Goal: Information Seeking & Learning: Check status

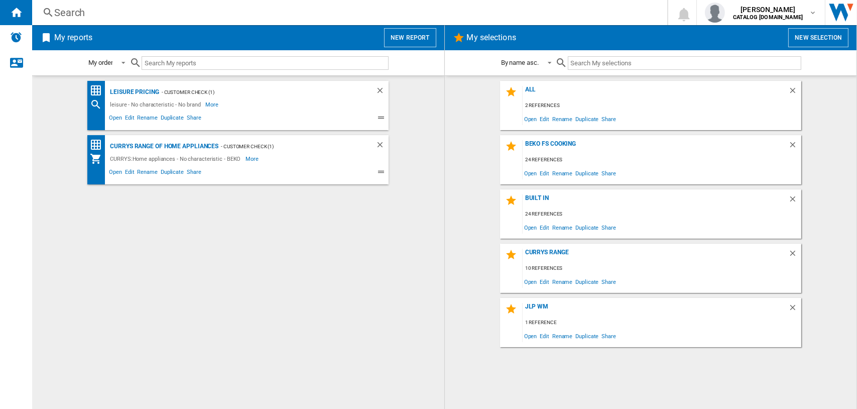
click at [70, 11] on div "Search" at bounding box center [347, 13] width 587 height 14
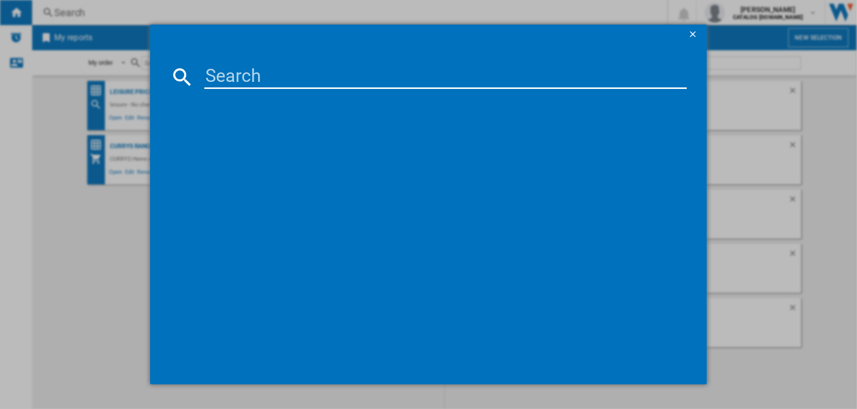
click at [248, 78] on input at bounding box center [445, 77] width 483 height 24
paste input "IN2FE13DT9WUK"
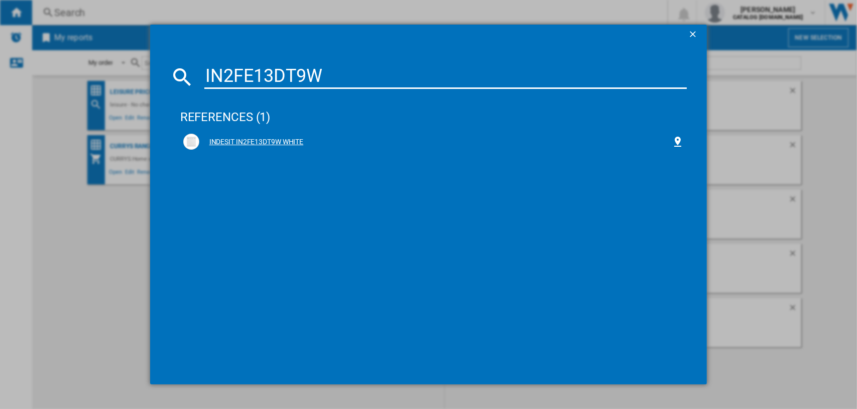
type input "IN2FE13DT9W"
click at [256, 140] on div "INDESIT IN2FE13DT9W WHITE" at bounding box center [435, 142] width 473 height 10
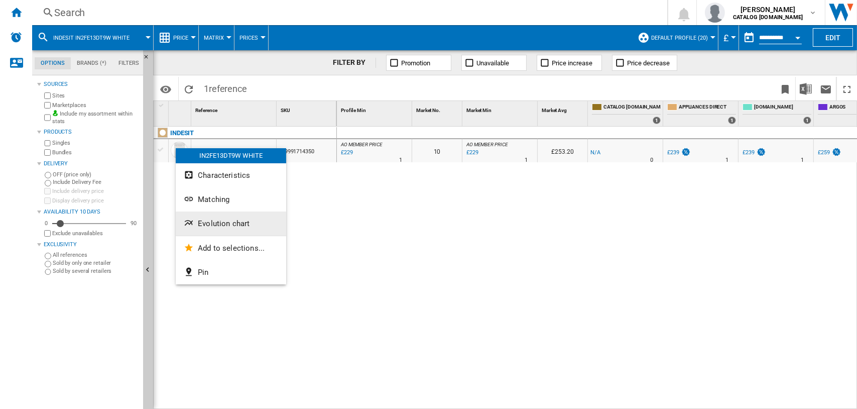
click at [219, 222] on span "Evolution chart" at bounding box center [224, 223] width 52 height 9
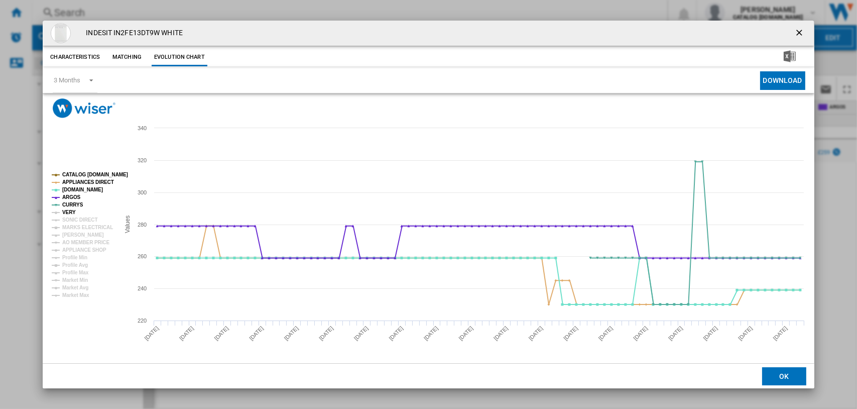
click at [62, 214] on tspan "VERY" at bounding box center [69, 212] width 14 height 6
click at [67, 221] on tspan "SONIC DIRECT" at bounding box center [79, 220] width 35 height 6
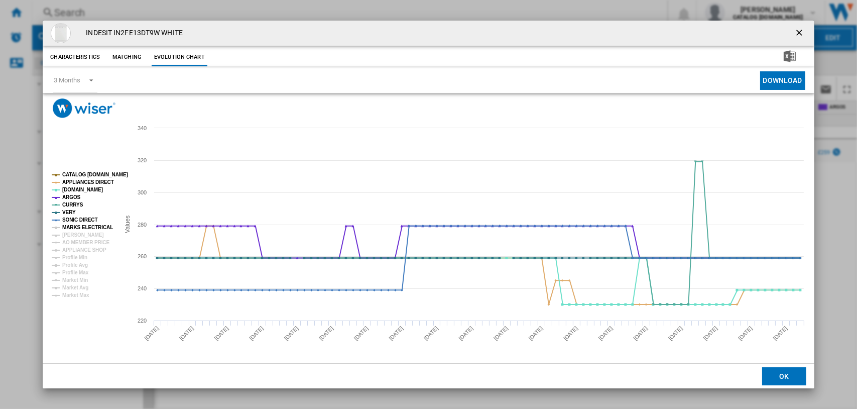
click at [67, 224] on tspan "MARKS ELECTRICAL" at bounding box center [87, 227] width 51 height 6
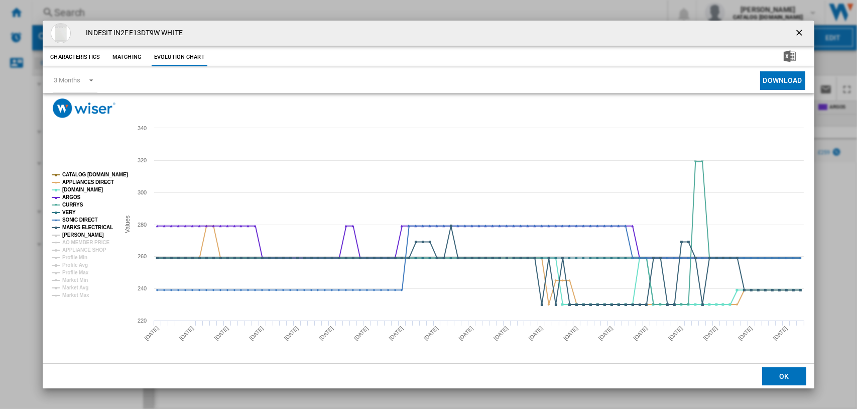
click at [67, 232] on tspan "[PERSON_NAME]" at bounding box center [83, 235] width 42 height 6
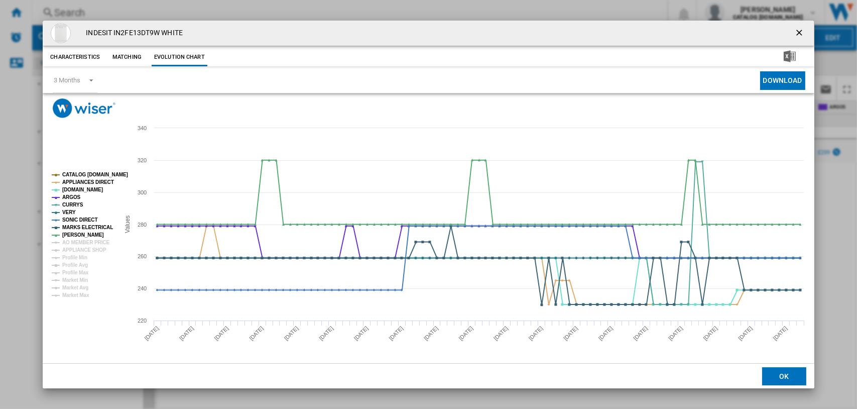
drag, startPoint x: 797, startPoint y: 31, endPoint x: 775, endPoint y: 31, distance: 21.6
click at [797, 31] on ng-md-icon "getI18NText('BUTTONS.CLOSE_DIALOG')" at bounding box center [800, 34] width 12 height 12
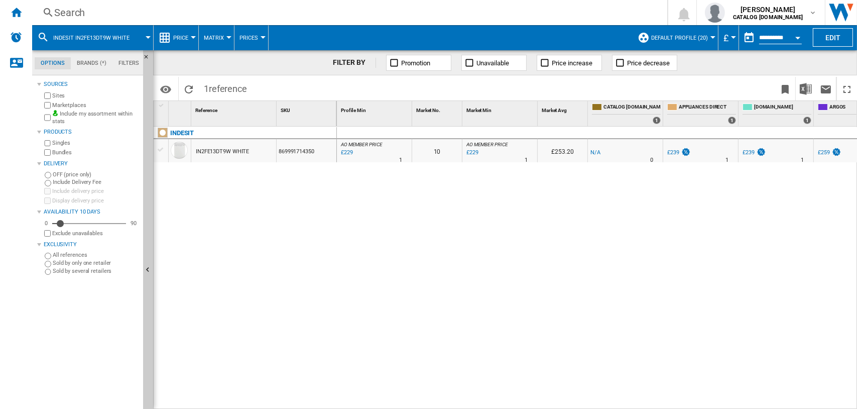
click at [65, 12] on div "Search" at bounding box center [347, 13] width 587 height 14
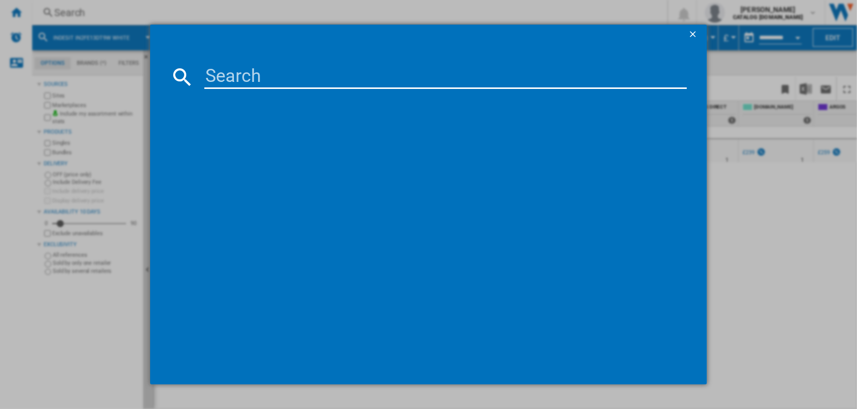
click at [278, 75] on input at bounding box center [445, 77] width 483 height 24
type input "h"
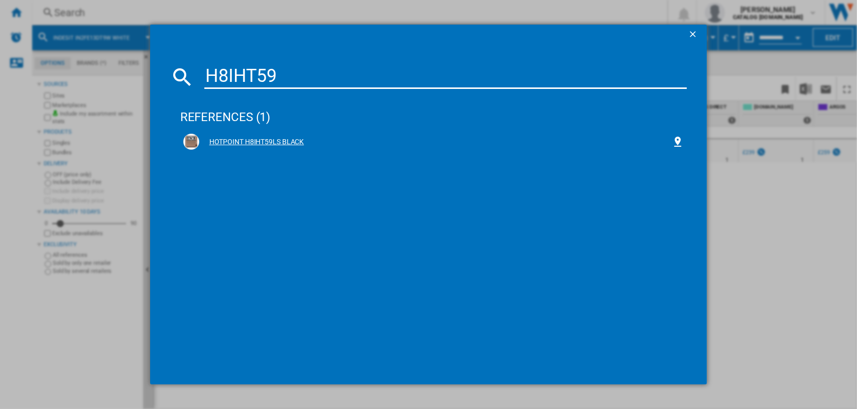
type input "H8IHT59"
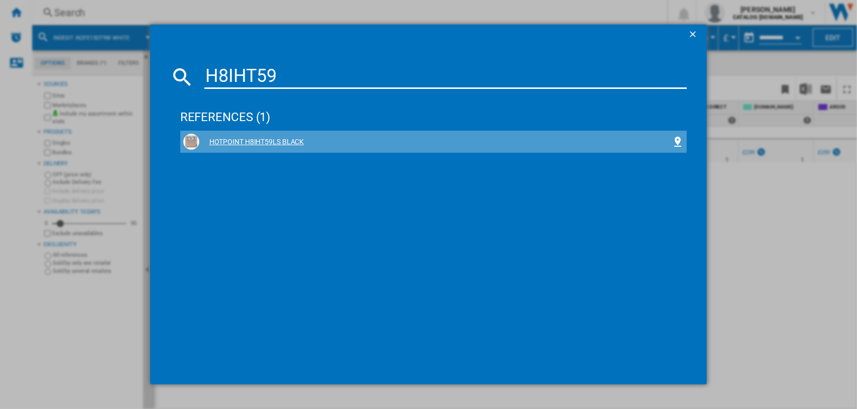
click at [257, 139] on div "HOTPOINT H8IHT59LS BLACK" at bounding box center [435, 142] width 473 height 10
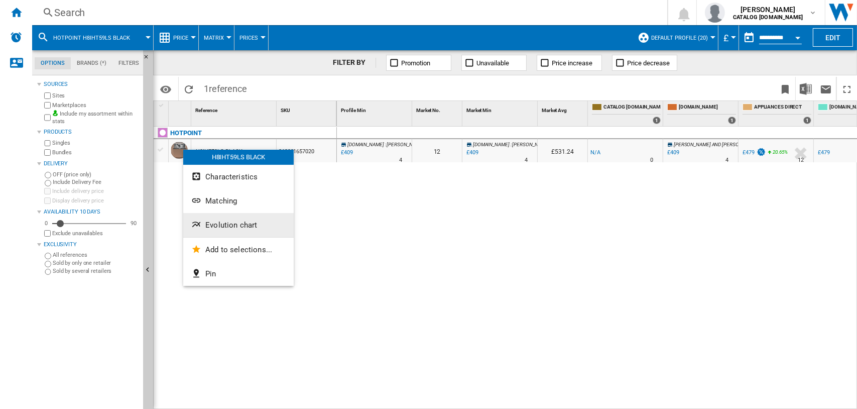
click at [217, 221] on span "Evolution chart" at bounding box center [231, 224] width 52 height 9
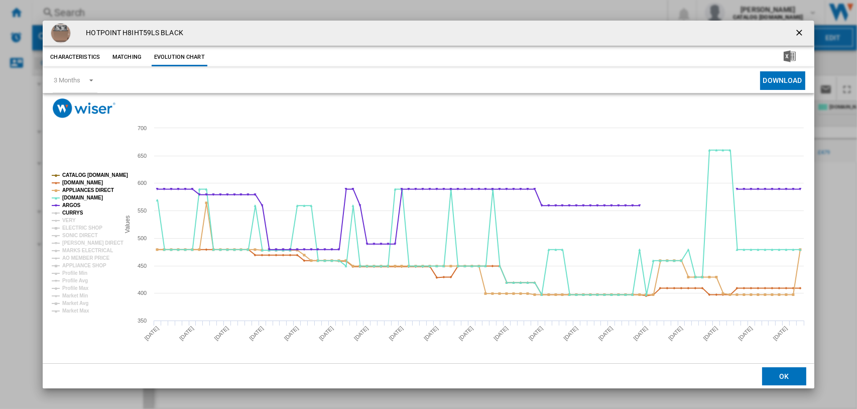
click at [70, 213] on tspan "CURRYS" at bounding box center [72, 213] width 21 height 6
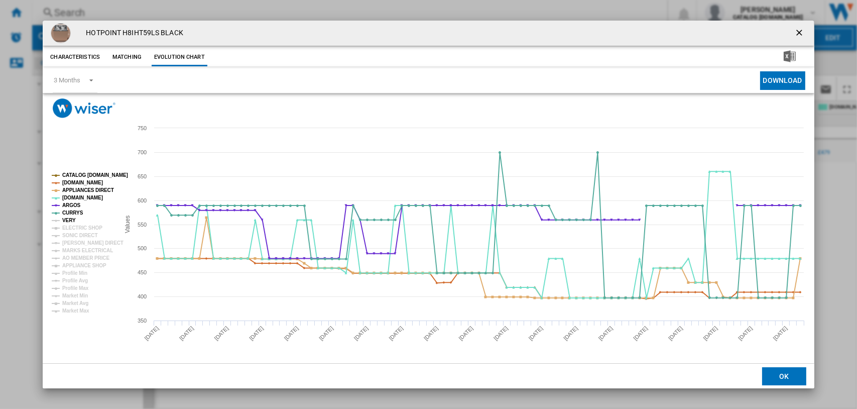
click at [69, 221] on tspan "VERY" at bounding box center [69, 220] width 14 height 6
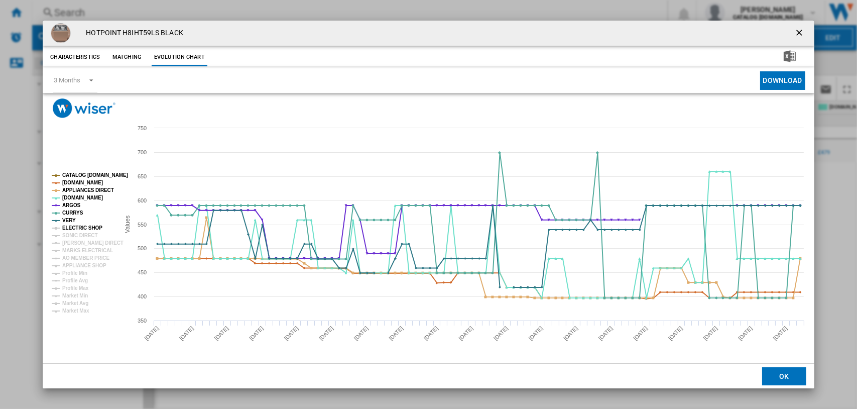
click at [69, 228] on tspan "ELECTRIC SHOP" at bounding box center [82, 228] width 40 height 6
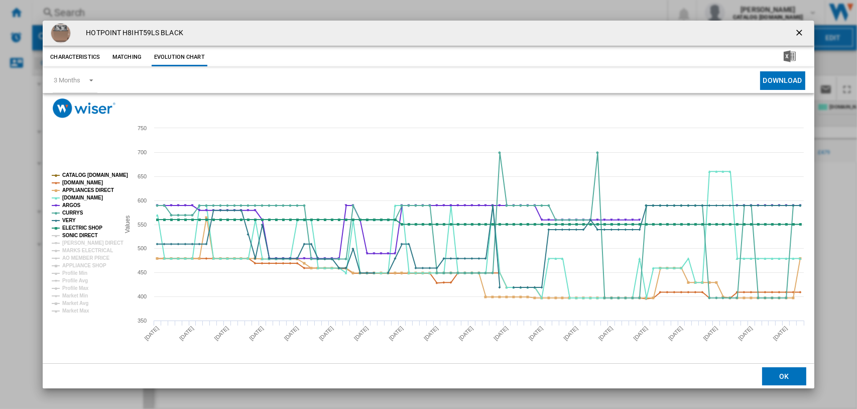
click at [71, 234] on tspan "SONIC DIRECT" at bounding box center [79, 235] width 35 height 6
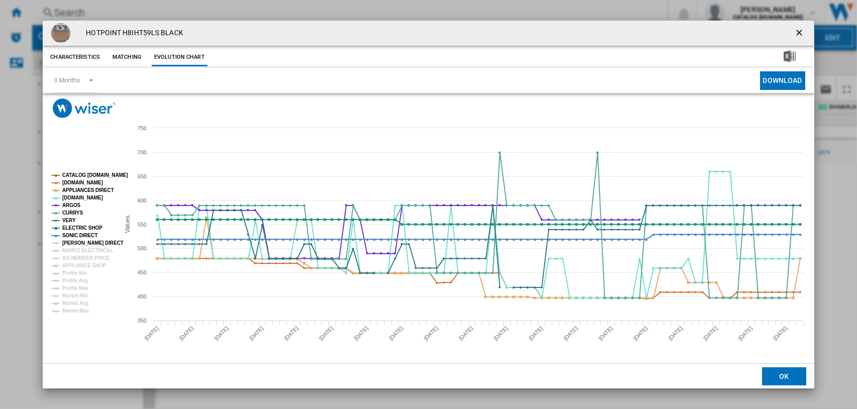
click at [72, 240] on tspan "[PERSON_NAME] DIRECT" at bounding box center [92, 243] width 61 height 6
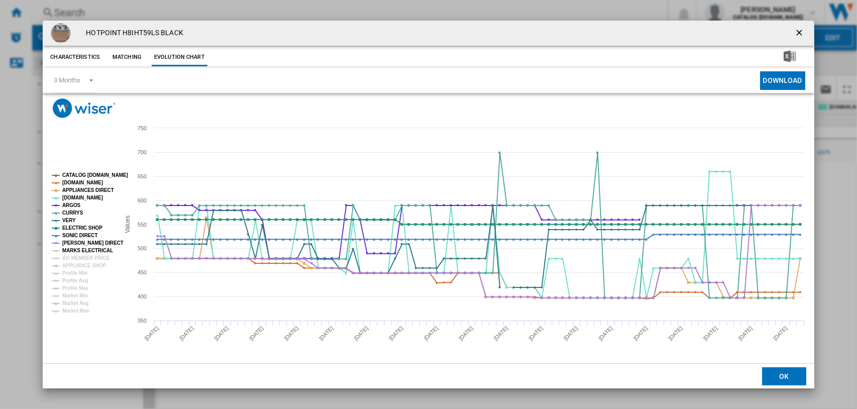
click at [73, 248] on tspan "MARKS ELECTRICAL" at bounding box center [87, 251] width 51 height 6
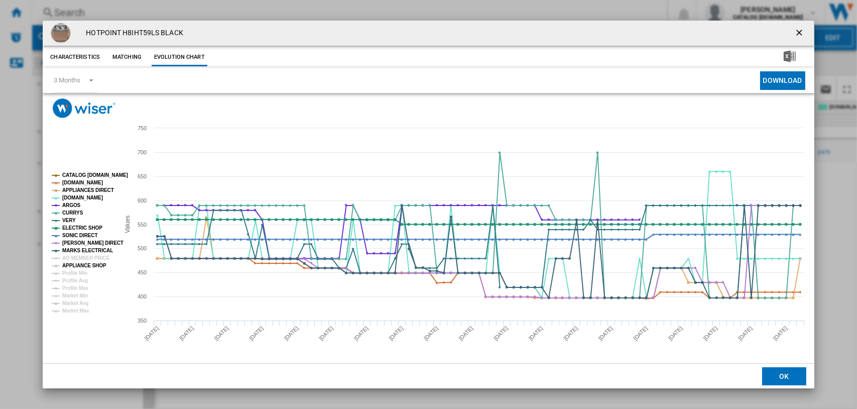
click at [86, 266] on tspan "APPLIANCE SHOP" at bounding box center [84, 266] width 44 height 6
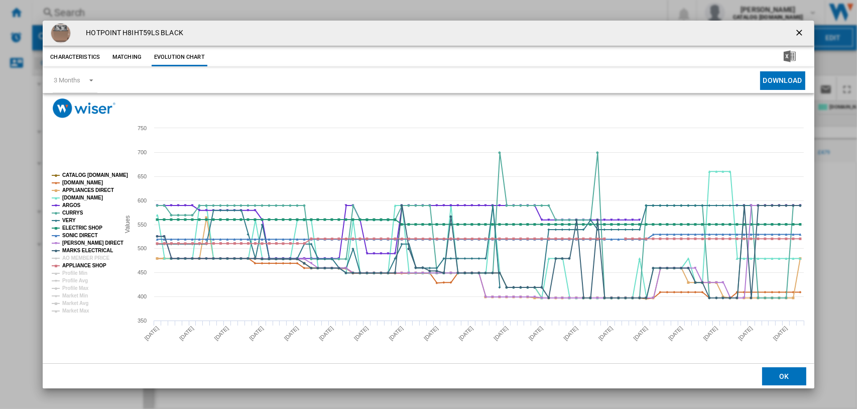
click at [86, 174] on tspan "CATALOG [DOMAIN_NAME]" at bounding box center [95, 175] width 66 height 6
click at [83, 180] on tspan "[DOMAIN_NAME]" at bounding box center [82, 183] width 41 height 6
click at [79, 185] on tspan "[DOMAIN_NAME]" at bounding box center [82, 183] width 41 height 6
click at [71, 196] on tspan "[DOMAIN_NAME]" at bounding box center [82, 198] width 41 height 6
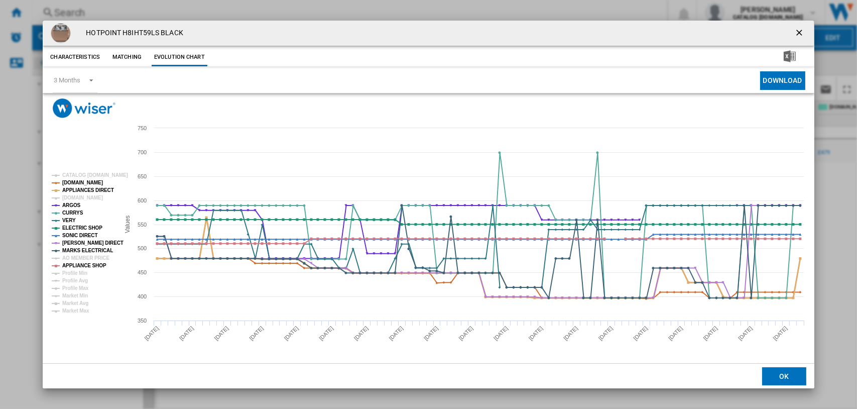
click at [72, 189] on tspan "APPLIANCES DIRECT" at bounding box center [88, 190] width 52 height 6
click at [73, 180] on tspan "[DOMAIN_NAME]" at bounding box center [82, 183] width 41 height 6
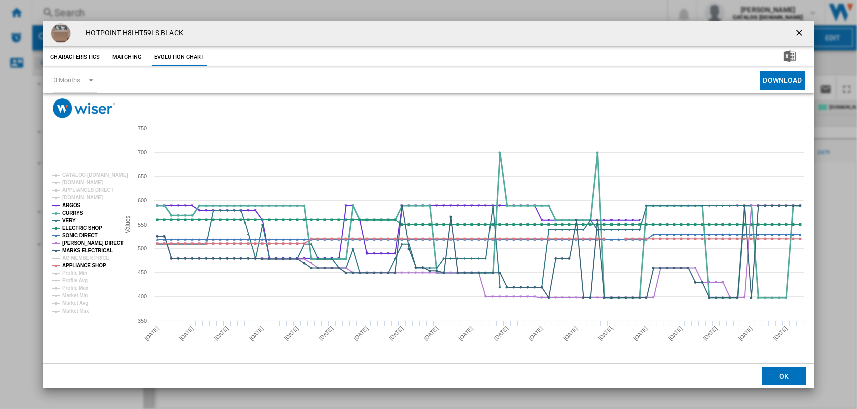
click at [67, 211] on tspan "CURRYS" at bounding box center [72, 213] width 21 height 6
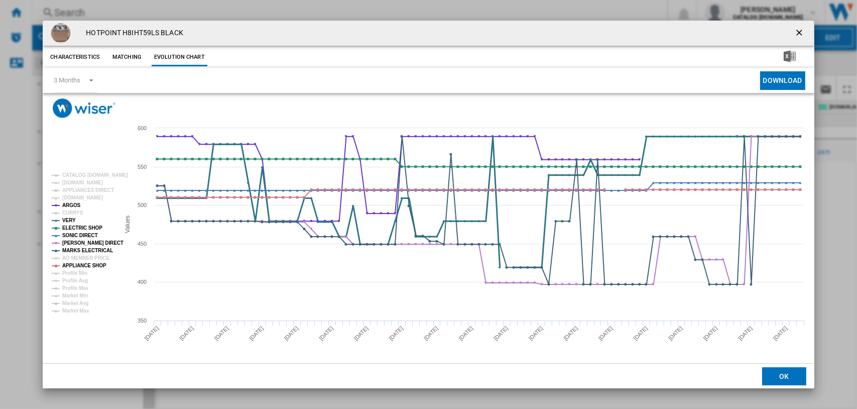
click at [68, 221] on tspan "VERY" at bounding box center [69, 220] width 14 height 6
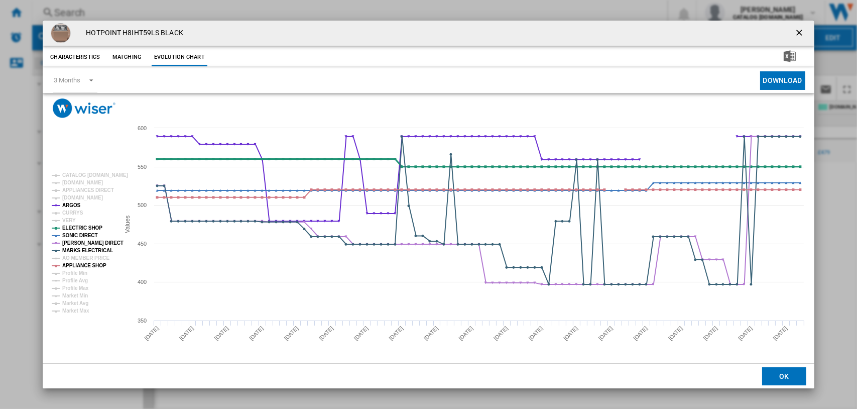
click at [69, 226] on tspan "ELECTRIC SHOP" at bounding box center [82, 228] width 40 height 6
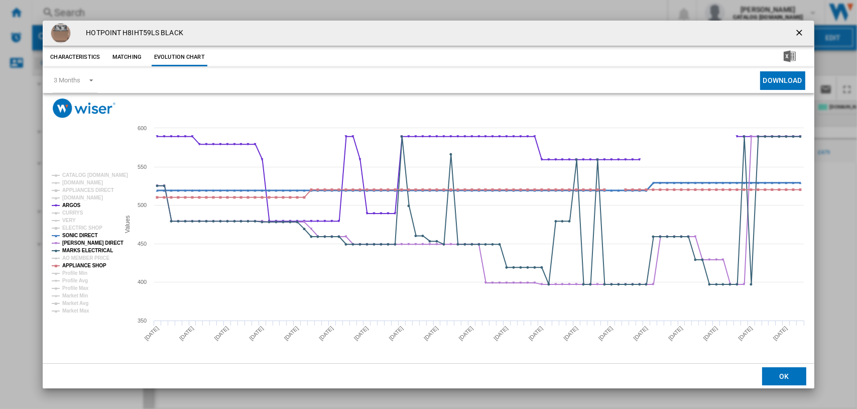
click at [70, 232] on tspan "SONIC DIRECT" at bounding box center [79, 235] width 35 height 6
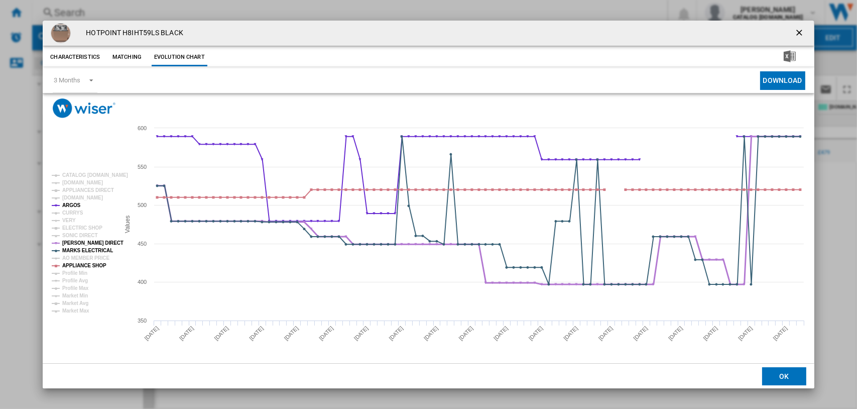
click at [71, 240] on tspan "[PERSON_NAME] DIRECT" at bounding box center [92, 243] width 61 height 6
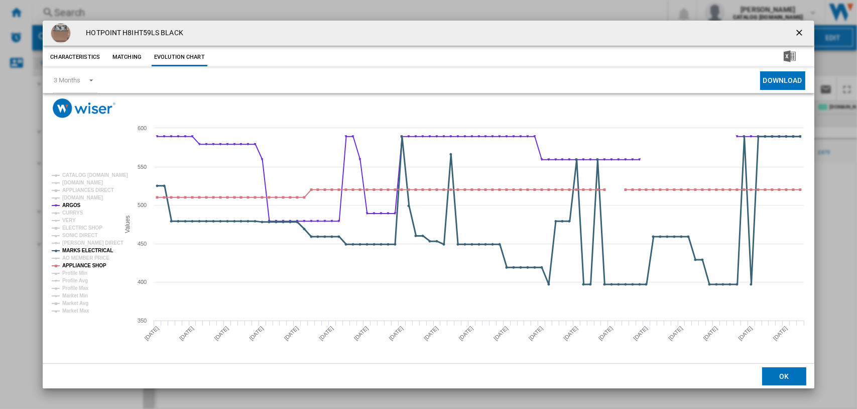
click at [71, 248] on tspan "MARKS ELECTRICAL" at bounding box center [87, 251] width 51 height 6
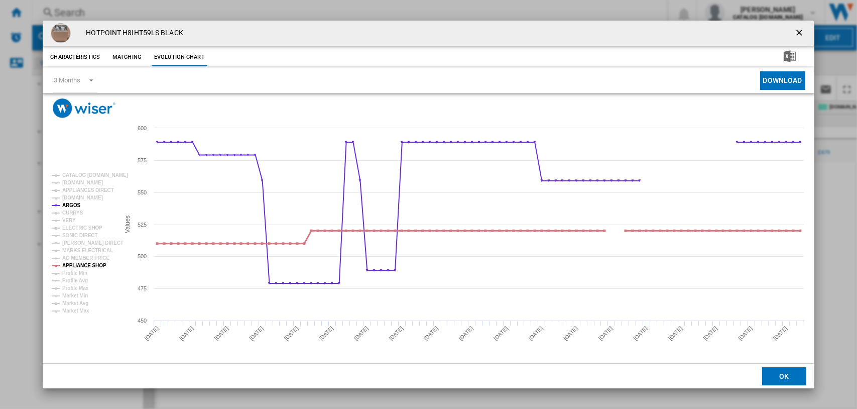
click at [72, 263] on tspan "APPLIANCE SHOP" at bounding box center [84, 266] width 44 height 6
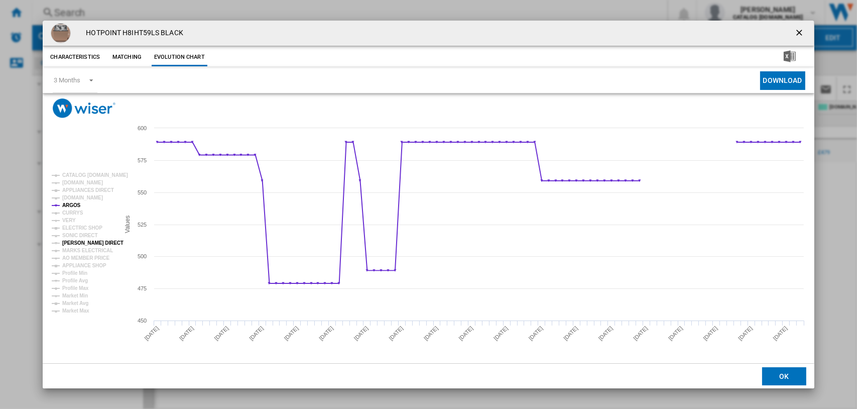
click at [77, 240] on tspan "[PERSON_NAME] DIRECT" at bounding box center [92, 243] width 61 height 6
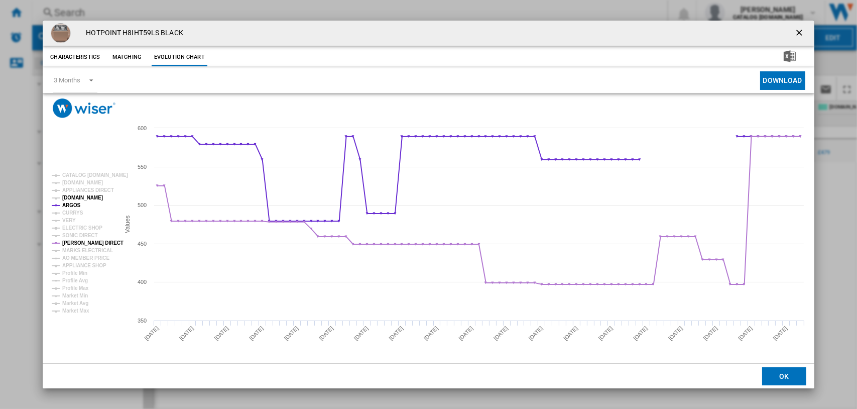
click at [71, 199] on tspan "[DOMAIN_NAME]" at bounding box center [82, 198] width 41 height 6
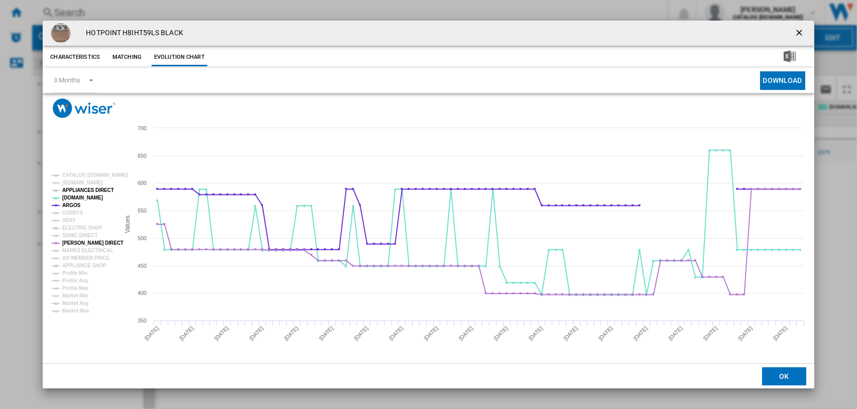
click at [89, 187] on tspan "APPLIANCES DIRECT" at bounding box center [88, 190] width 52 height 6
click at [73, 220] on tspan "VERY" at bounding box center [69, 220] width 14 height 6
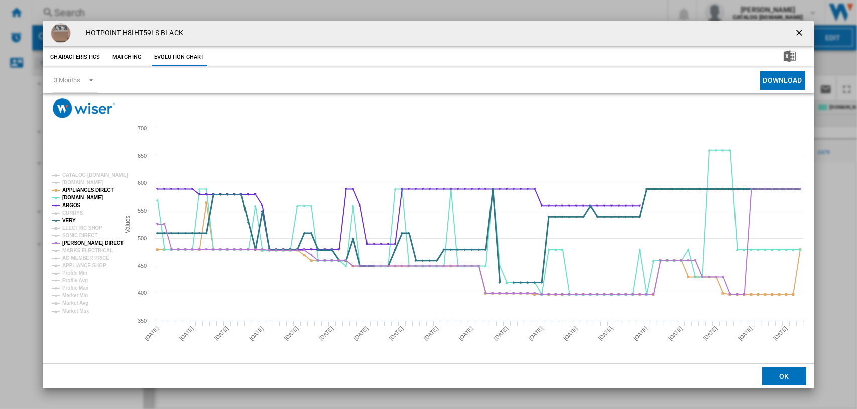
click at [73, 220] on tspan "VERY" at bounding box center [69, 220] width 14 height 6
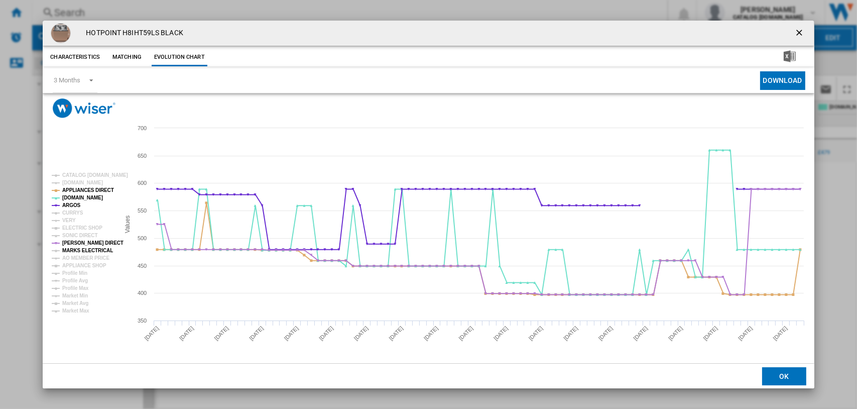
click at [78, 250] on tspan "MARKS ELECTRICAL" at bounding box center [87, 251] width 51 height 6
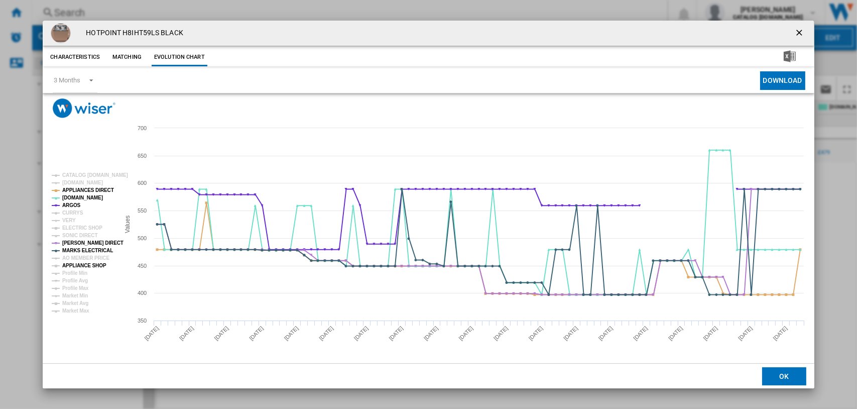
click at [84, 266] on tspan "APPLIANCE SHOP" at bounding box center [84, 266] width 44 height 6
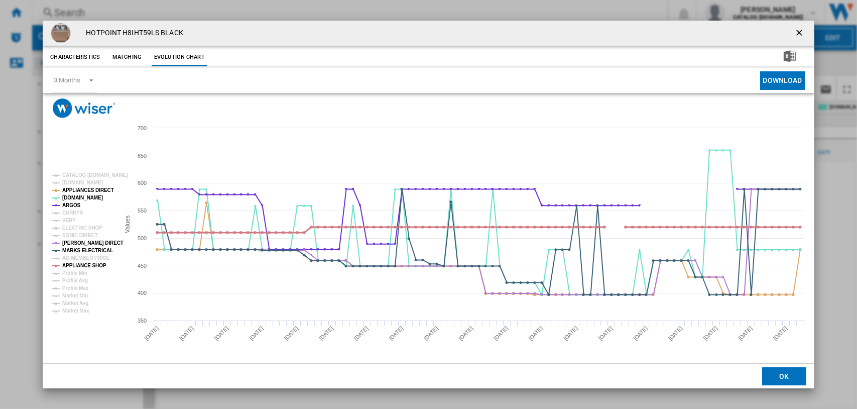
click at [84, 266] on tspan "APPLIANCE SHOP" at bounding box center [84, 266] width 44 height 6
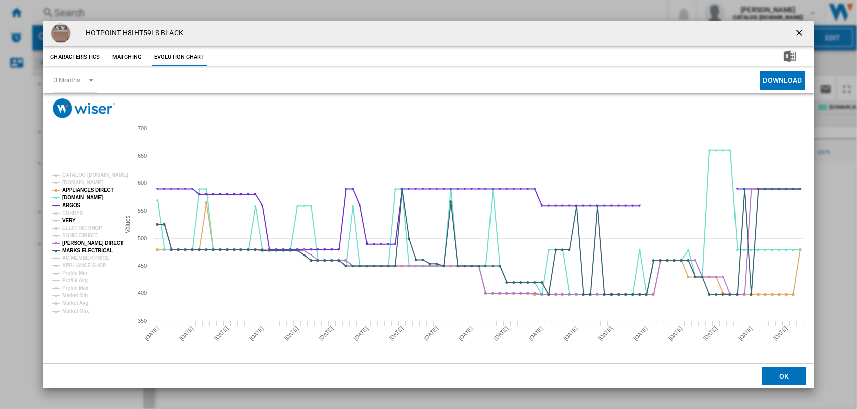
click at [72, 218] on tspan "VERY" at bounding box center [69, 220] width 14 height 6
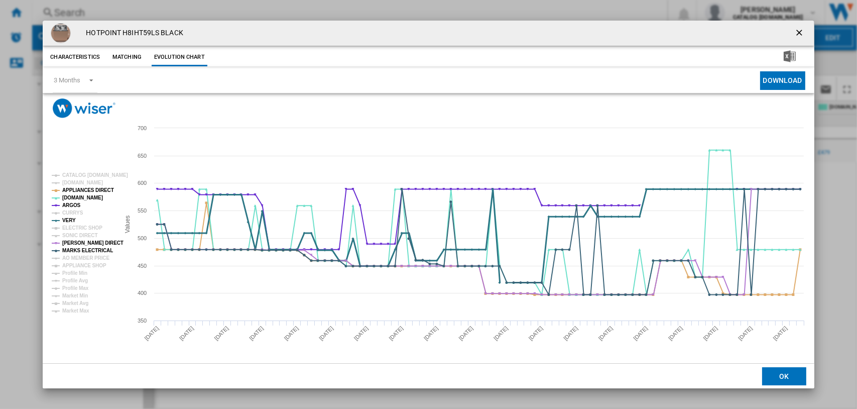
click at [72, 218] on tspan "VERY" at bounding box center [69, 220] width 14 height 6
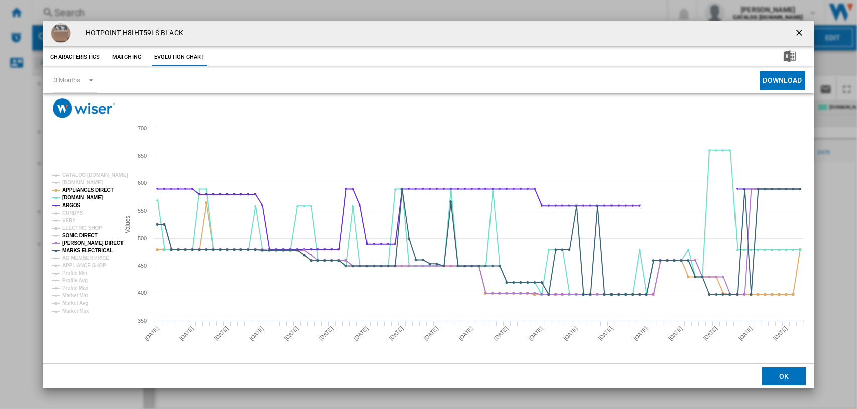
click at [82, 235] on tspan "SONIC DIRECT" at bounding box center [79, 235] width 35 height 6
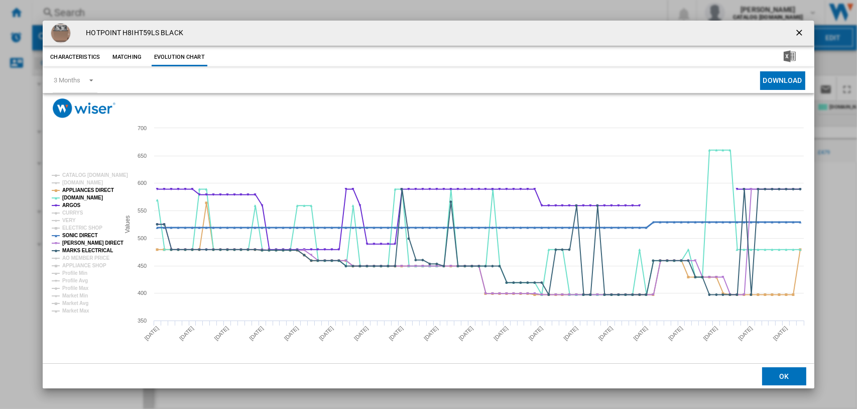
click at [82, 235] on tspan "SONIC DIRECT" at bounding box center [79, 235] width 35 height 6
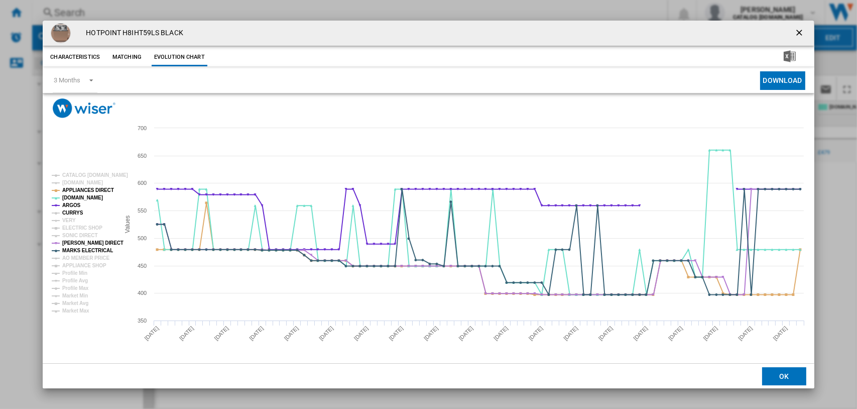
click at [65, 213] on tspan "CURRYS" at bounding box center [72, 213] width 21 height 6
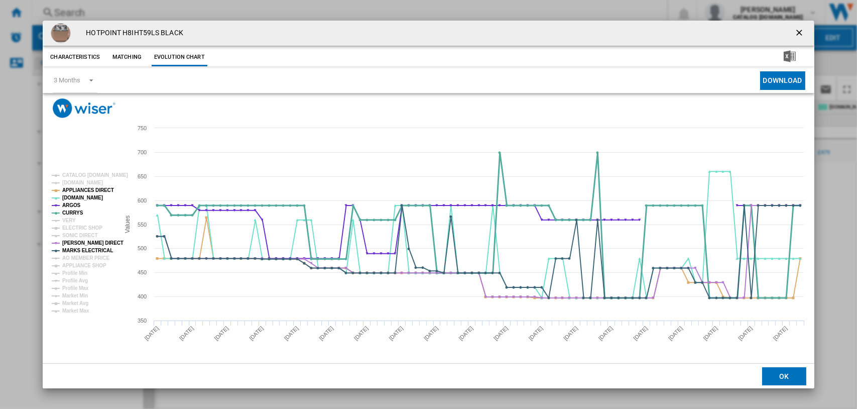
click at [68, 212] on tspan "CURRYS" at bounding box center [72, 213] width 21 height 6
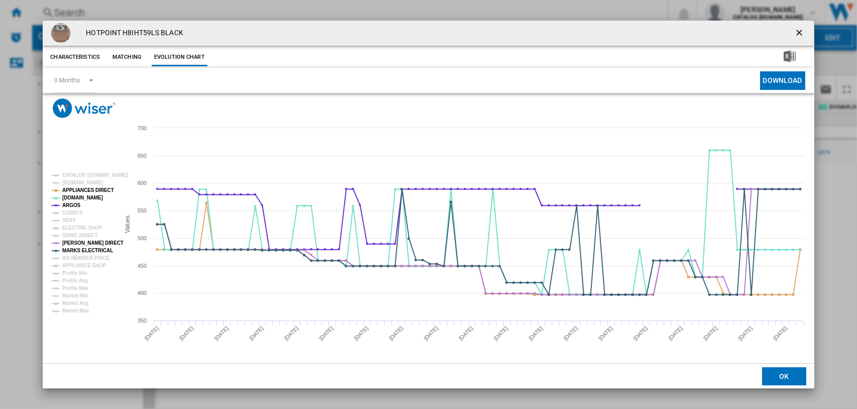
click at [800, 31] on ng-md-icon "getI18NText('BUTTONS.CLOSE_DIALOG')" at bounding box center [800, 34] width 12 height 12
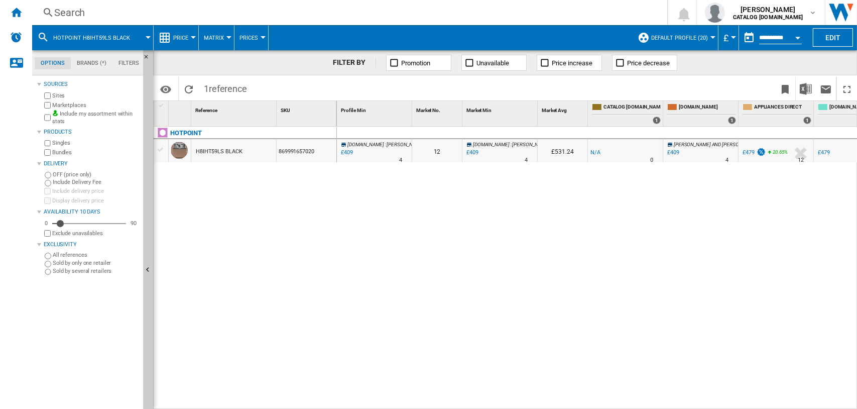
click at [66, 17] on div "Search" at bounding box center [347, 13] width 587 height 14
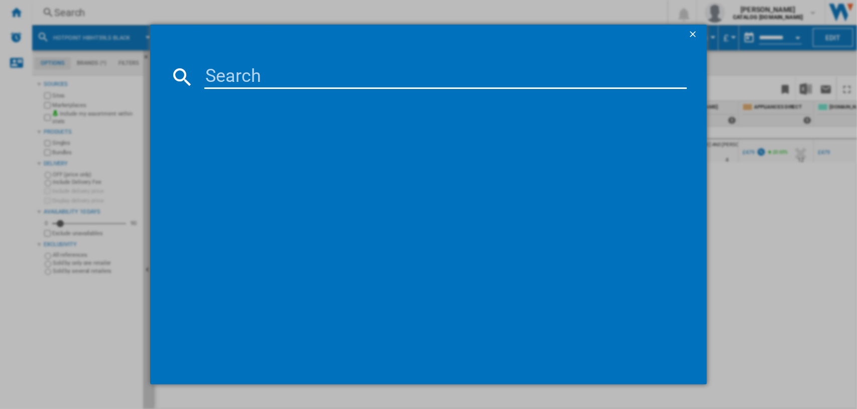
click at [243, 85] on input at bounding box center [445, 77] width 483 height 24
click at [288, 74] on input "h81hp42" at bounding box center [445, 77] width 483 height 24
click at [232, 77] on input "h81hp4" at bounding box center [445, 77] width 483 height 24
click at [274, 75] on input "h8Ihp4" at bounding box center [445, 77] width 483 height 24
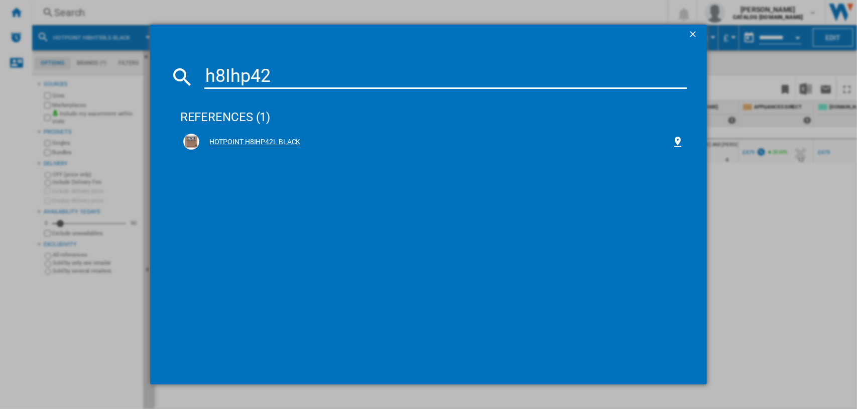
type input "h8Ihp42"
click at [247, 142] on div "HOTPOINT H8IHP42L BLACK" at bounding box center [435, 142] width 473 height 10
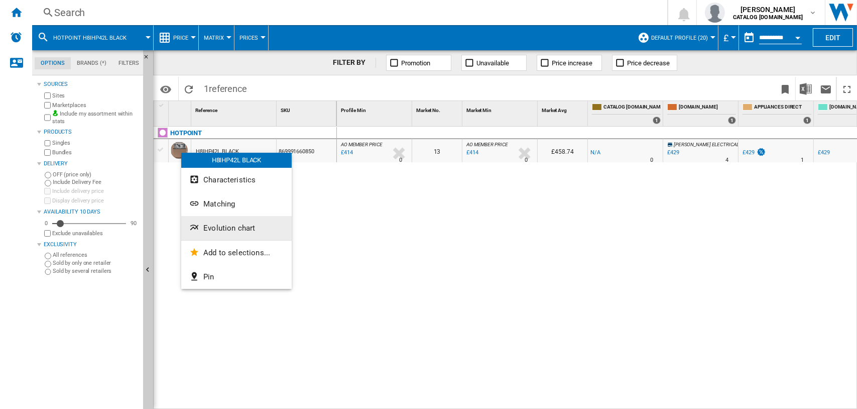
click at [216, 228] on span "Evolution chart" at bounding box center [229, 227] width 52 height 9
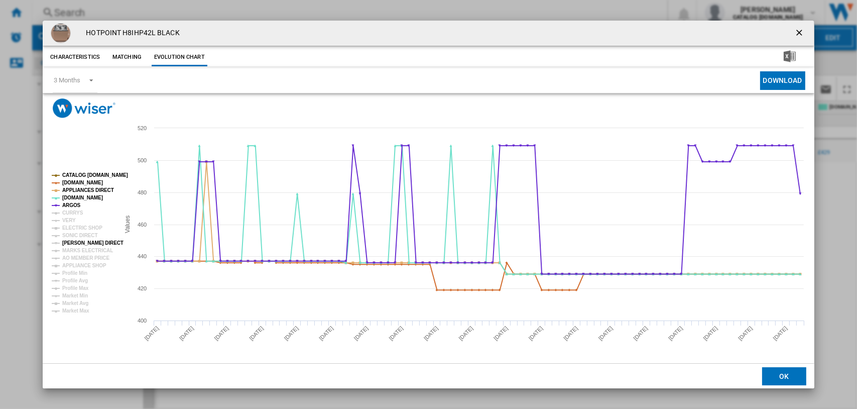
click at [77, 240] on tspan "[PERSON_NAME] DIRECT" at bounding box center [92, 243] width 61 height 6
click at [81, 248] on tspan "MARKS ELECTRICAL" at bounding box center [87, 251] width 51 height 6
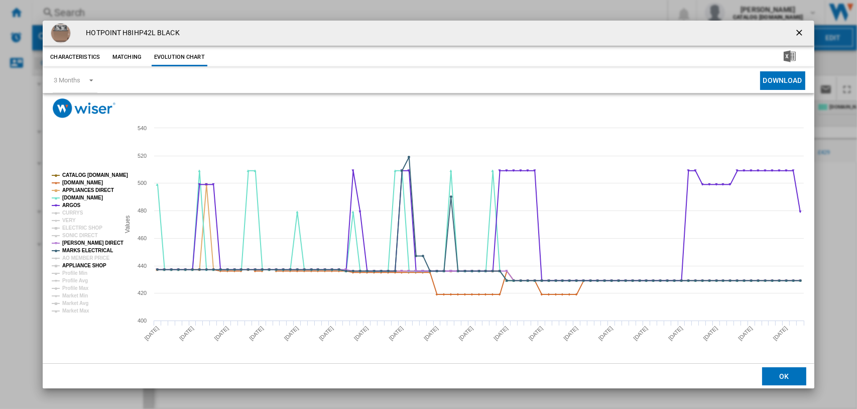
click at [81, 265] on tspan "APPLIANCE SHOP" at bounding box center [84, 266] width 44 height 6
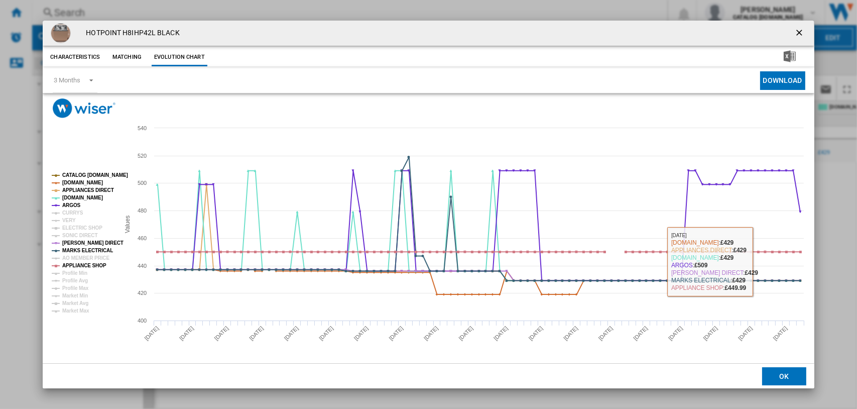
click at [852, 271] on div "HOTPOINT H8IHP42L BLACK Characteristics Matching Evolution chart price -£1 deli…" at bounding box center [428, 204] width 857 height 409
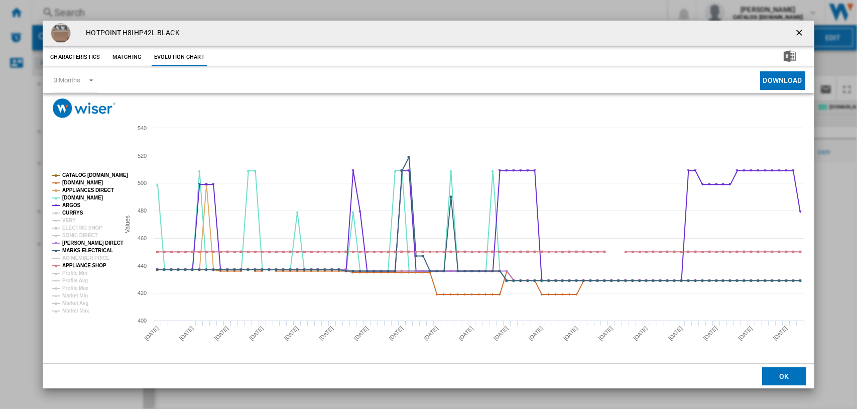
click at [72, 214] on tspan "CURRYS" at bounding box center [72, 213] width 21 height 6
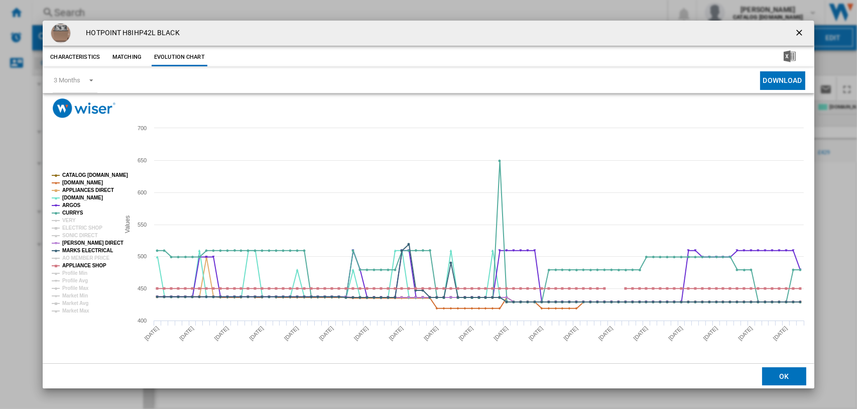
click at [73, 177] on tspan "CATALOG [DOMAIN_NAME]" at bounding box center [95, 175] width 66 height 6
click at [77, 181] on tspan "[DOMAIN_NAME]" at bounding box center [82, 183] width 41 height 6
click at [78, 185] on tspan "[DOMAIN_NAME]" at bounding box center [82, 183] width 41 height 6
click at [77, 183] on tspan "[DOMAIN_NAME]" at bounding box center [82, 183] width 41 height 6
click at [79, 189] on tspan "APPLIANCES DIRECT" at bounding box center [88, 190] width 52 height 6
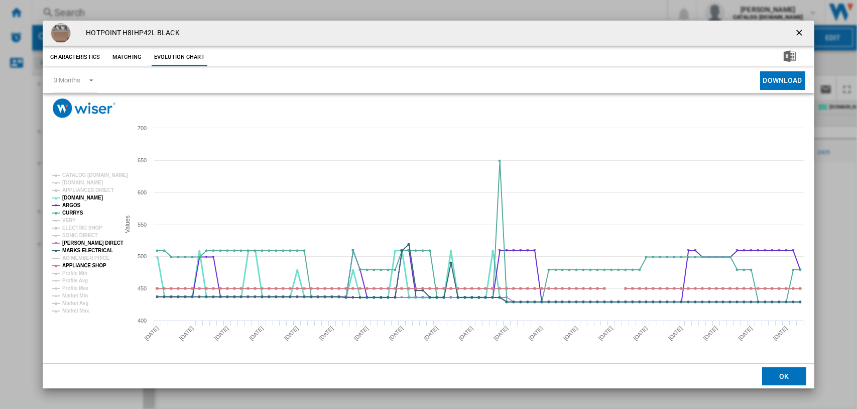
click at [77, 197] on tspan "[DOMAIN_NAME]" at bounding box center [82, 198] width 41 height 6
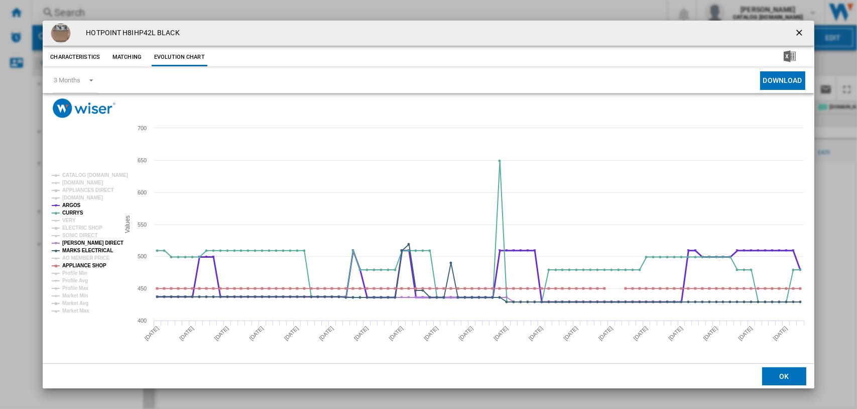
click at [74, 205] on tspan "ARGOS" at bounding box center [71, 205] width 19 height 6
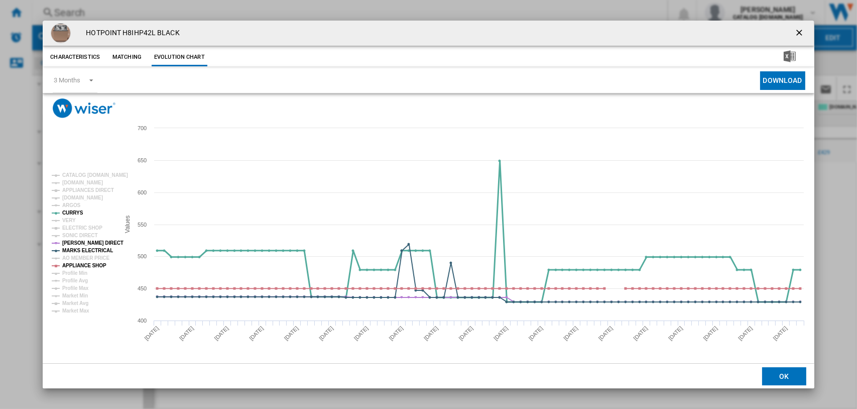
click at [76, 210] on tspan "CURRYS" at bounding box center [72, 213] width 21 height 6
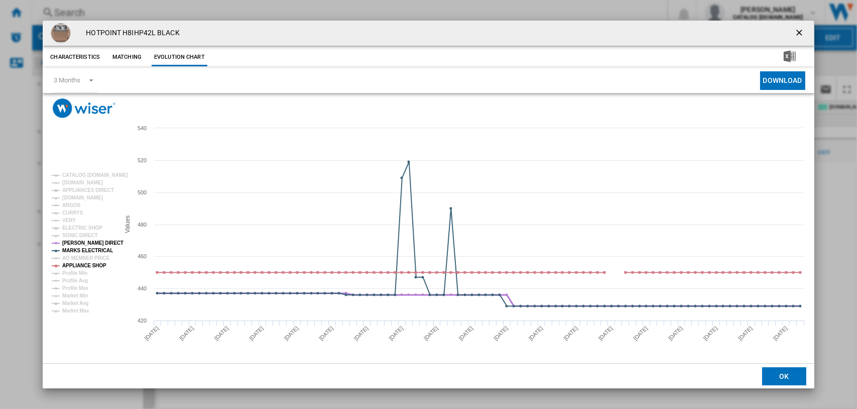
click at [81, 241] on tspan "[PERSON_NAME] DIRECT" at bounding box center [92, 243] width 61 height 6
click at [81, 249] on tspan "MARKS ELECTRICAL" at bounding box center [87, 251] width 51 height 6
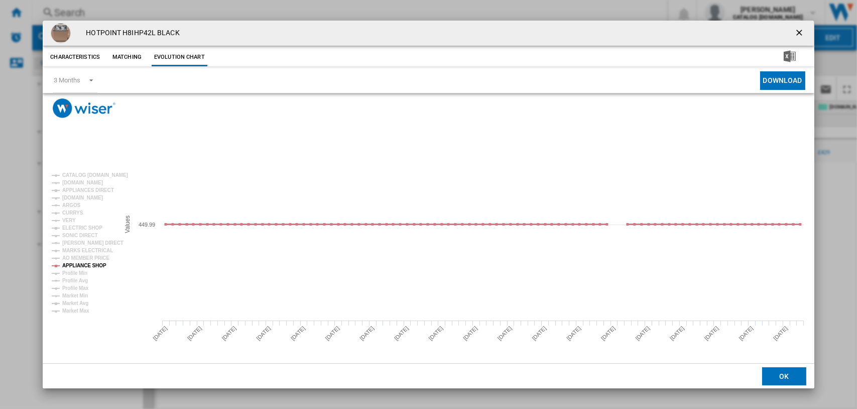
click at [81, 264] on tspan "APPLIANCE SHOP" at bounding box center [84, 266] width 44 height 6
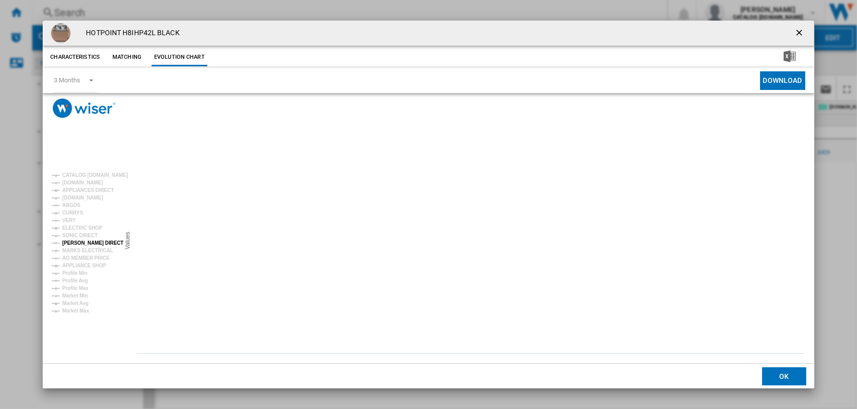
click at [79, 242] on tspan "[PERSON_NAME] DIRECT" at bounding box center [92, 243] width 61 height 6
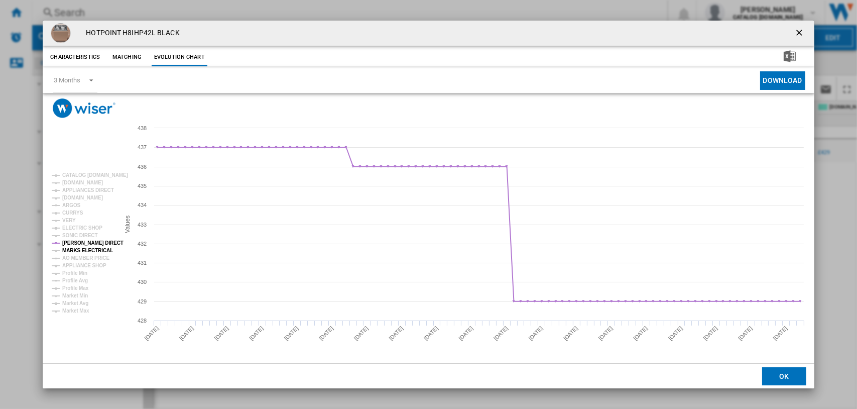
click at [74, 248] on tspan "MARKS ELECTRICAL" at bounding box center [87, 251] width 51 height 6
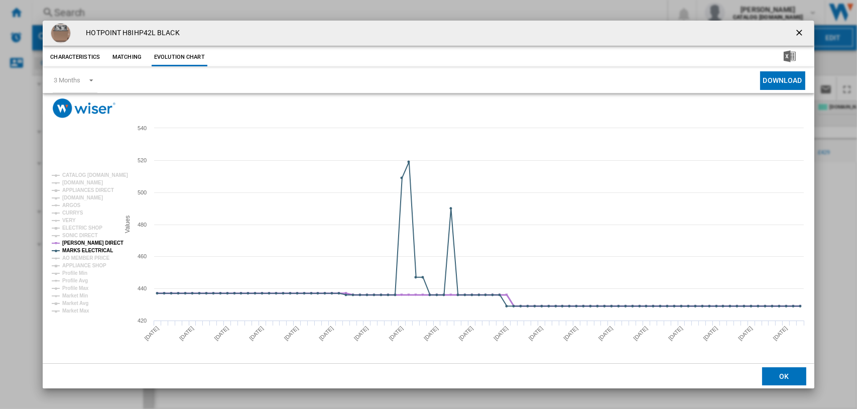
click at [73, 242] on tspan "[PERSON_NAME] DIRECT" at bounding box center [92, 243] width 61 height 6
drag, startPoint x: 802, startPoint y: 33, endPoint x: 794, endPoint y: 33, distance: 7.5
click at [802, 33] on ng-md-icon "getI18NText('BUTTONS.CLOSE_DIALOG')" at bounding box center [800, 34] width 12 height 12
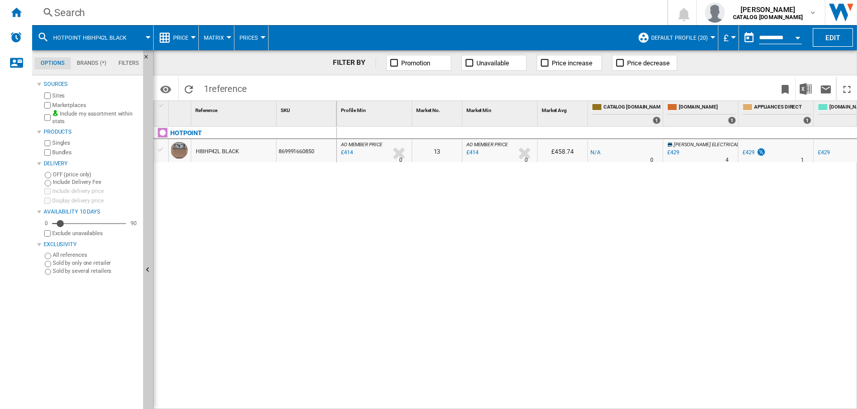
click at [64, 15] on div "Search" at bounding box center [347, 13] width 587 height 14
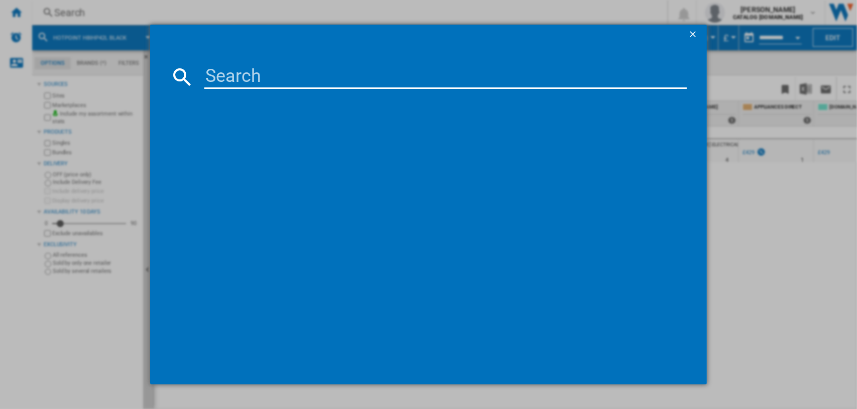
click at [240, 77] on input at bounding box center [445, 77] width 483 height 24
type input "h7ihp"
click at [268, 144] on div "HOTPOINT H7IHP42L BLACK" at bounding box center [435, 142] width 473 height 10
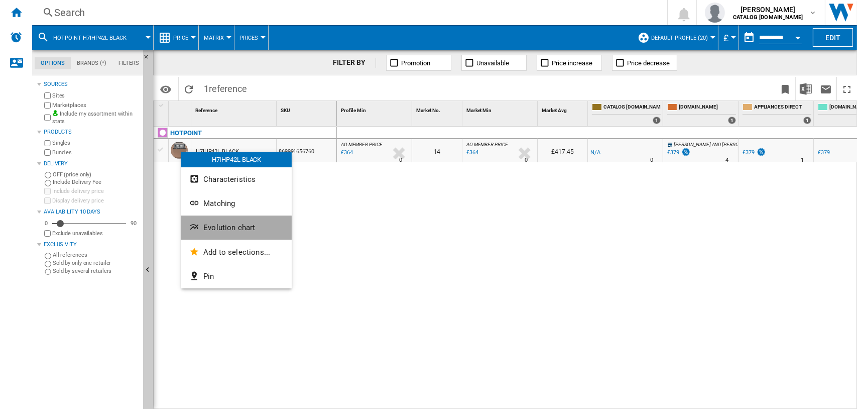
click at [218, 228] on span "Evolution chart" at bounding box center [229, 227] width 52 height 9
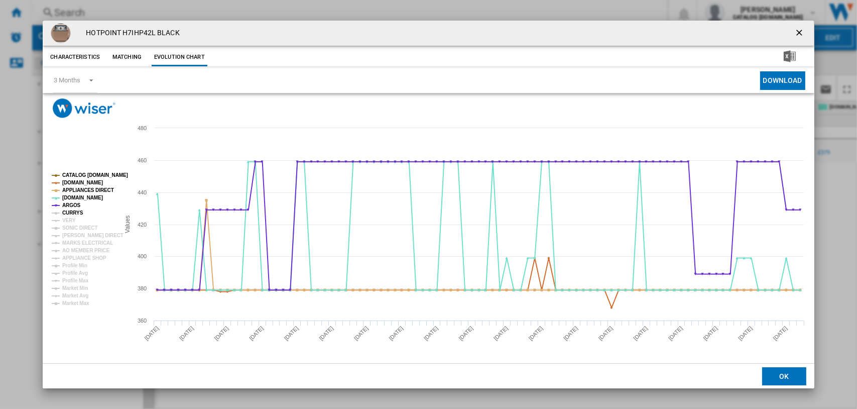
click at [70, 212] on tspan "CURRYS" at bounding box center [72, 213] width 21 height 6
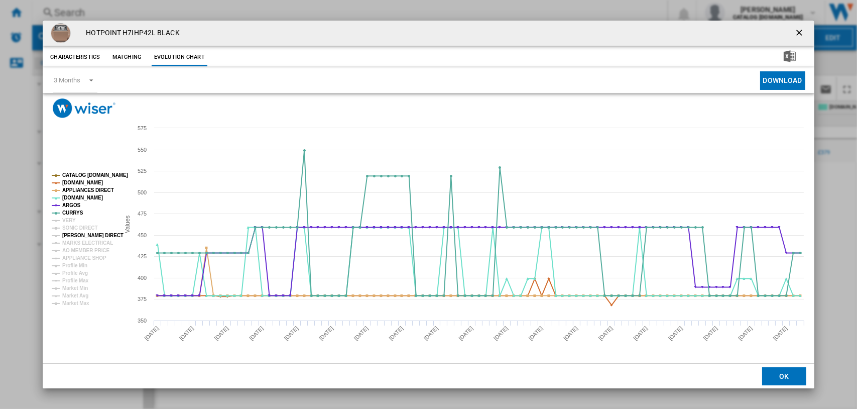
click at [79, 237] on tspan "[PERSON_NAME] DIRECT" at bounding box center [92, 235] width 61 height 6
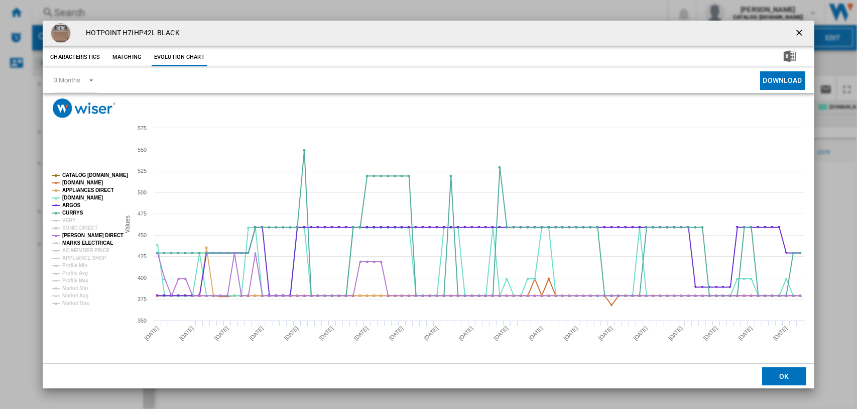
click at [81, 242] on tspan "MARKS ELECTRICAL" at bounding box center [87, 243] width 51 height 6
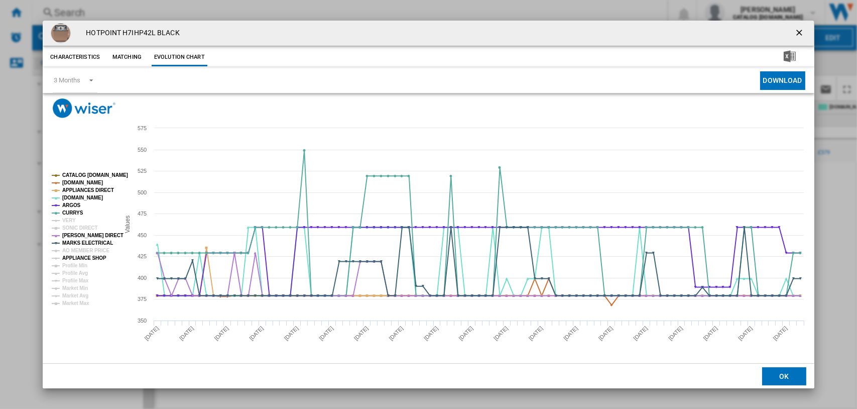
click at [83, 256] on tspan "APPLIANCE SHOP" at bounding box center [84, 258] width 44 height 6
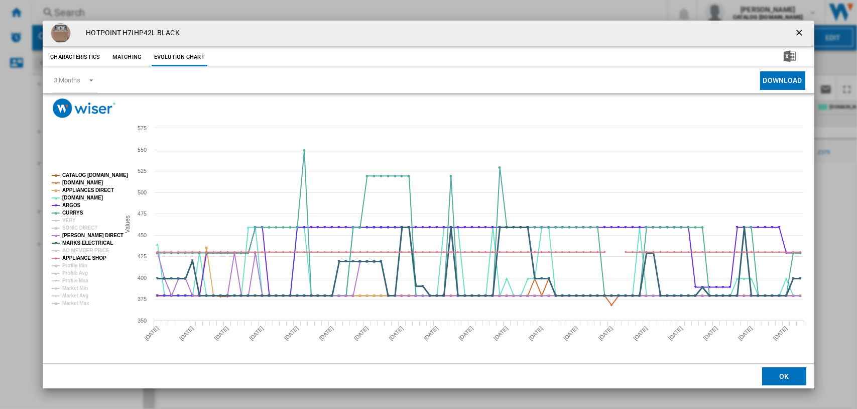
click at [69, 242] on tspan "MARKS ELECTRICAL" at bounding box center [87, 243] width 51 height 6
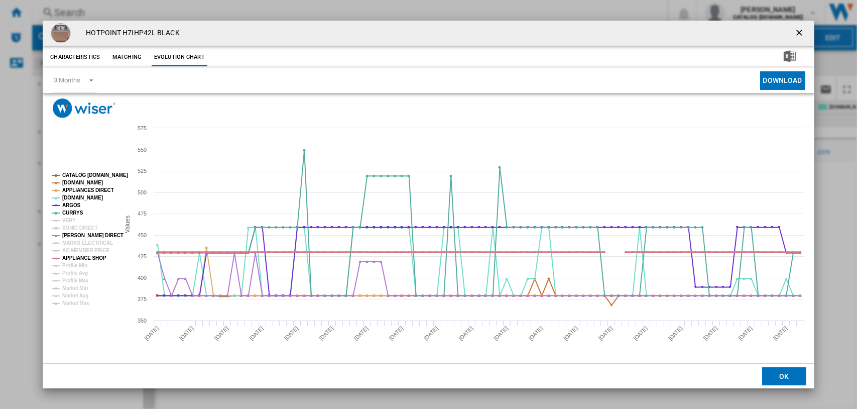
click at [75, 256] on tspan "APPLIANCE SHOP" at bounding box center [84, 258] width 44 height 6
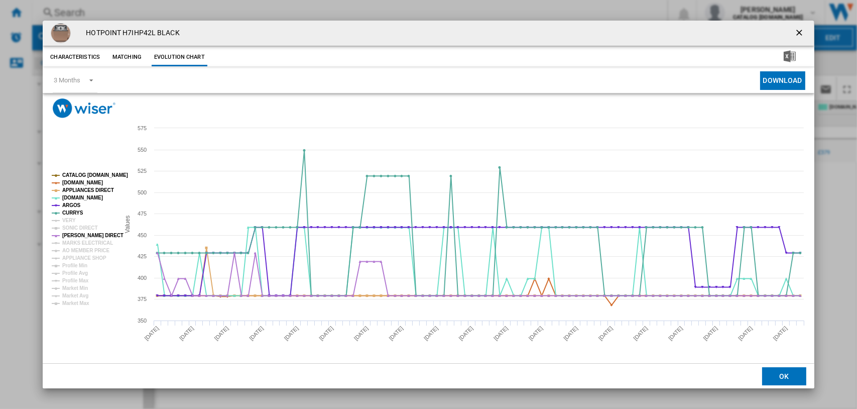
click at [75, 172] on tspan "CATALOG [DOMAIN_NAME]" at bounding box center [95, 175] width 66 height 6
click at [75, 180] on tspan "[DOMAIN_NAME]" at bounding box center [82, 183] width 41 height 6
click at [75, 190] on tspan "APPLIANCES DIRECT" at bounding box center [88, 190] width 52 height 6
click at [74, 196] on tspan "[DOMAIN_NAME]" at bounding box center [82, 198] width 41 height 6
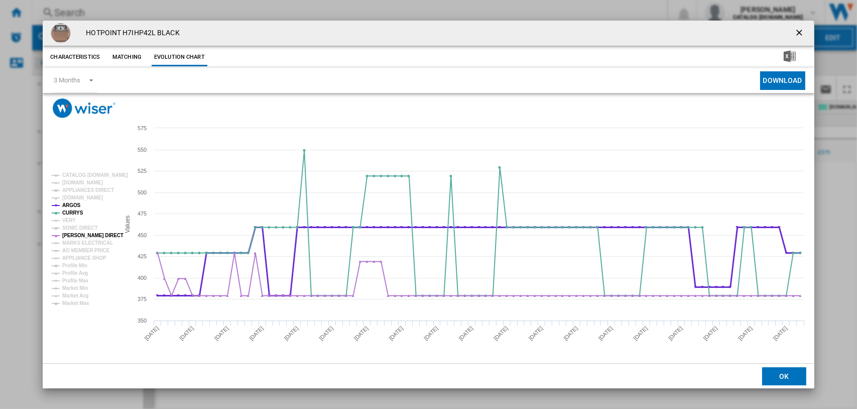
click at [71, 202] on tspan "ARGOS" at bounding box center [71, 205] width 19 height 6
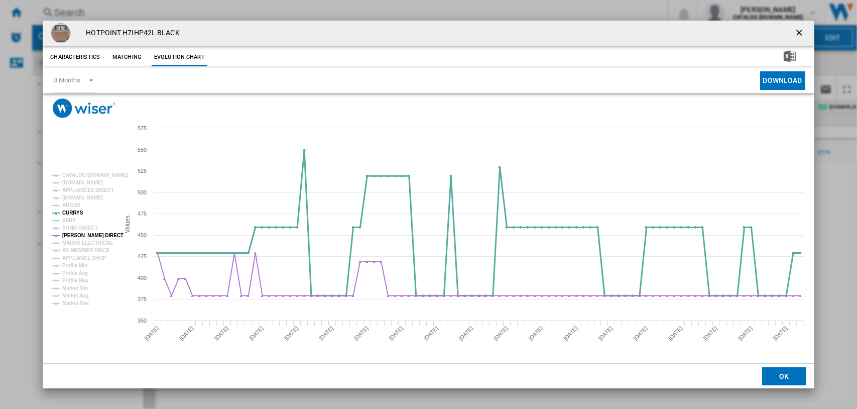
click at [70, 211] on tspan "CURRYS" at bounding box center [72, 213] width 21 height 6
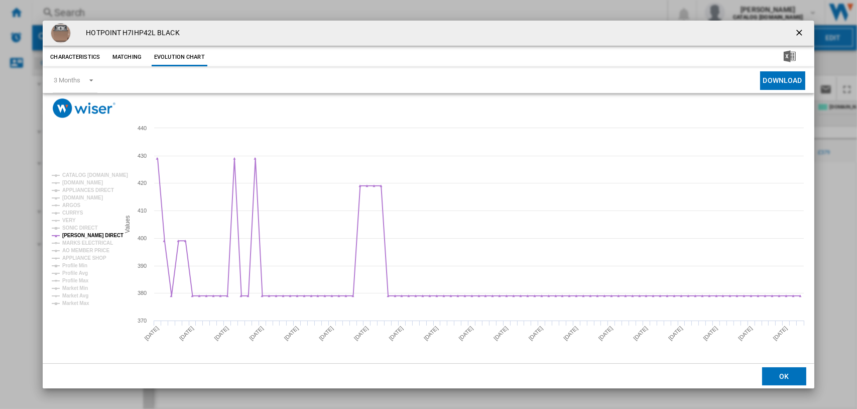
click at [803, 28] on ng-md-icon "getI18NText('BUTTONS.CLOSE_DIALOG')" at bounding box center [800, 34] width 12 height 12
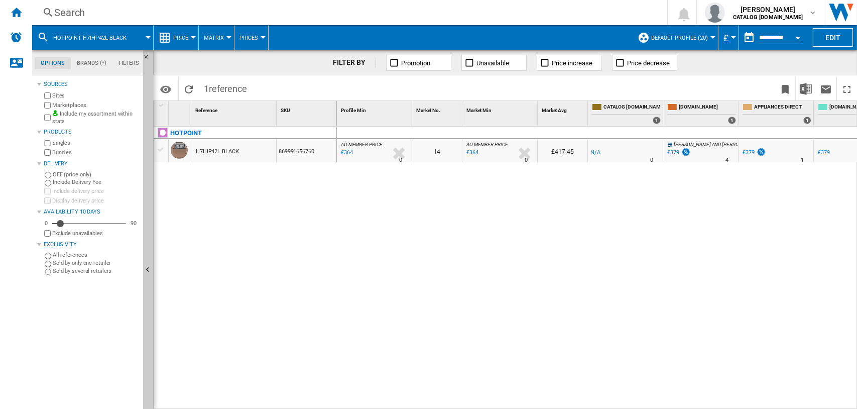
click at [74, 14] on div "Search" at bounding box center [347, 13] width 587 height 14
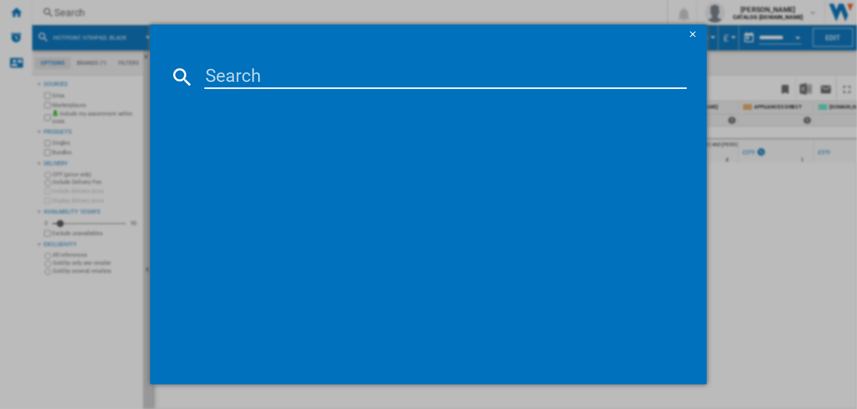
click at [217, 80] on input at bounding box center [445, 77] width 483 height 24
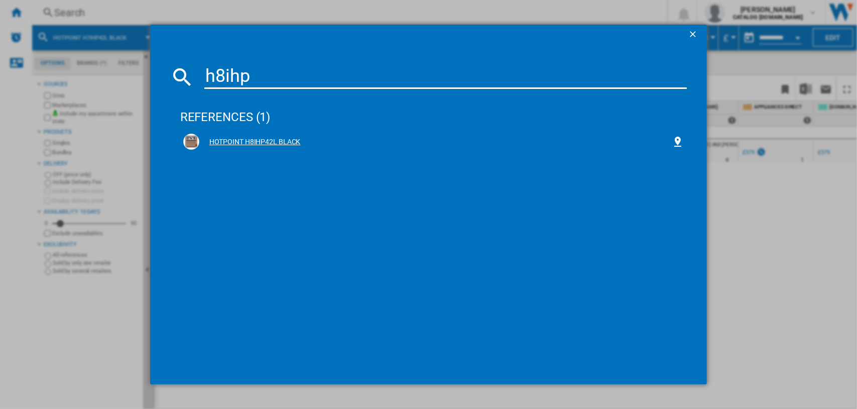
type input "h8ihp"
click at [234, 141] on div "HOTPOINT H8IHP42L BLACK" at bounding box center [435, 142] width 473 height 10
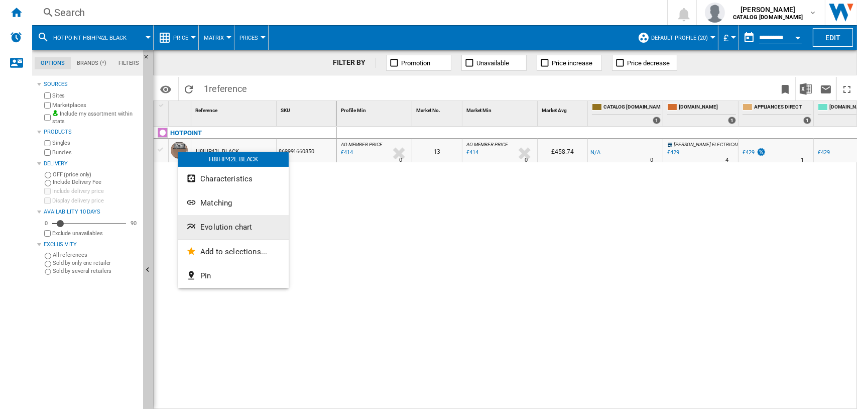
click at [215, 228] on span "Evolution chart" at bounding box center [226, 226] width 52 height 9
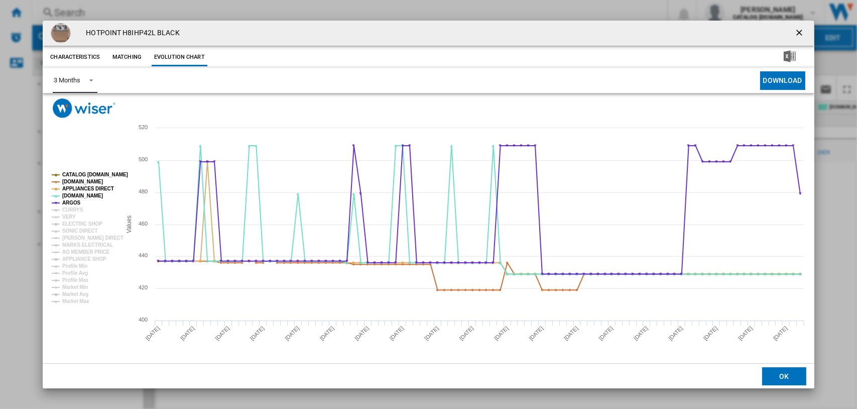
click at [77, 80] on div "3 Months" at bounding box center [67, 80] width 26 height 8
click at [79, 106] on div "6 Months" at bounding box center [67, 104] width 26 height 9
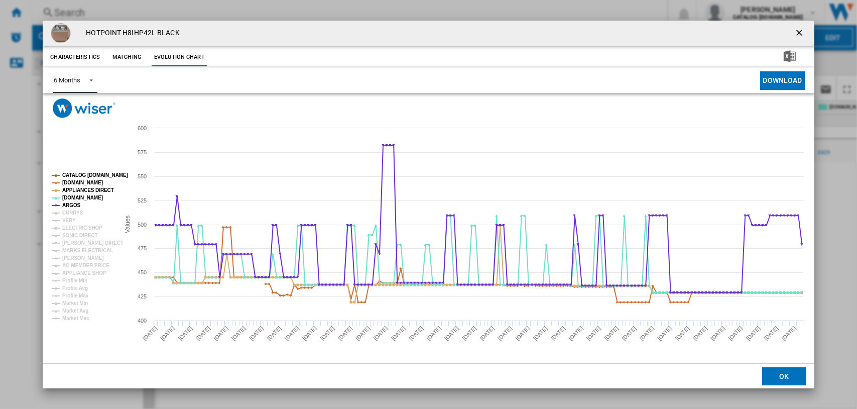
click at [77, 172] on tspan "CATALOG [DOMAIN_NAME]" at bounding box center [95, 175] width 66 height 6
click at [79, 183] on tspan "[DOMAIN_NAME]" at bounding box center [82, 183] width 41 height 6
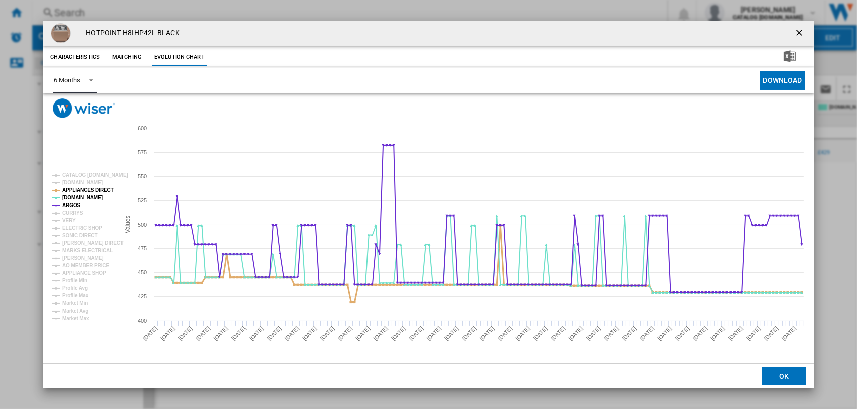
click at [77, 190] on tspan "APPLIANCES DIRECT" at bounding box center [88, 190] width 52 height 6
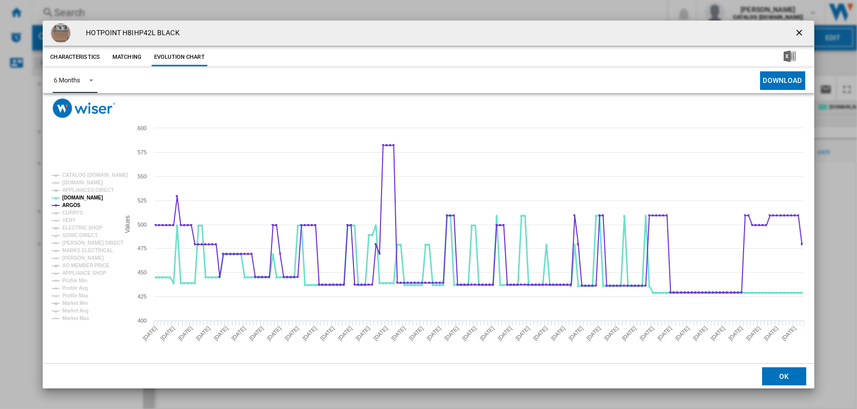
click at [73, 195] on tspan "[DOMAIN_NAME]" at bounding box center [82, 198] width 41 height 6
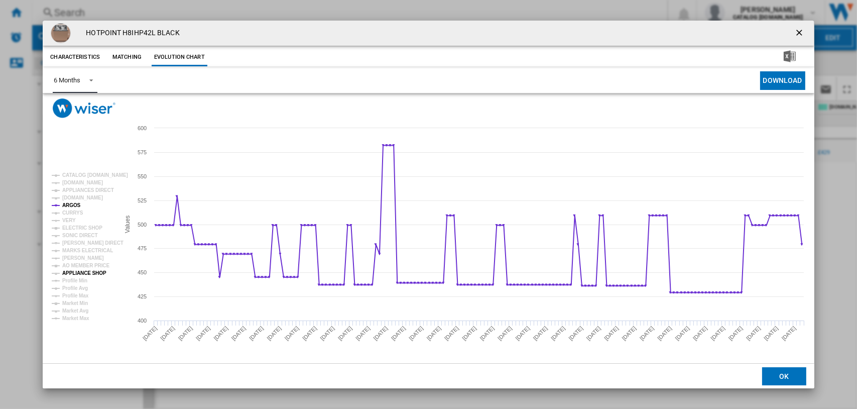
click at [77, 271] on tspan "APPLIANCE SHOP" at bounding box center [84, 273] width 44 height 6
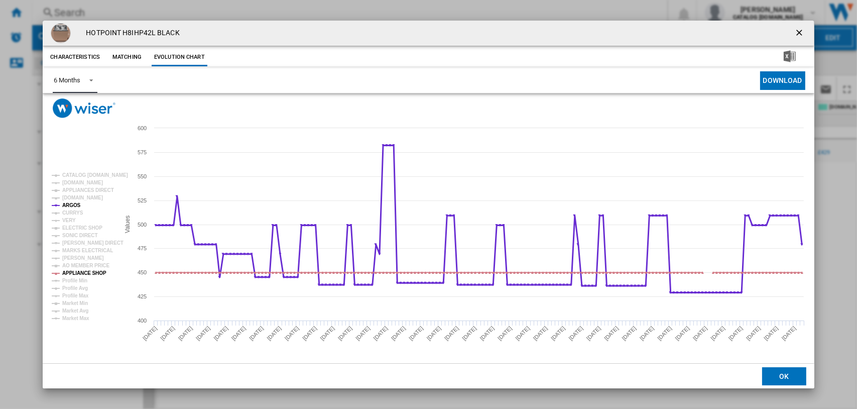
click at [75, 203] on tspan "ARGOS" at bounding box center [71, 205] width 19 height 6
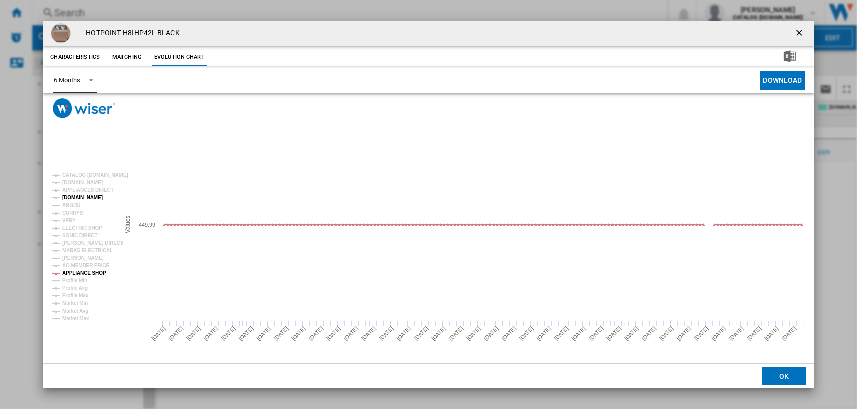
click at [78, 196] on tspan "[DOMAIN_NAME]" at bounding box center [82, 198] width 41 height 6
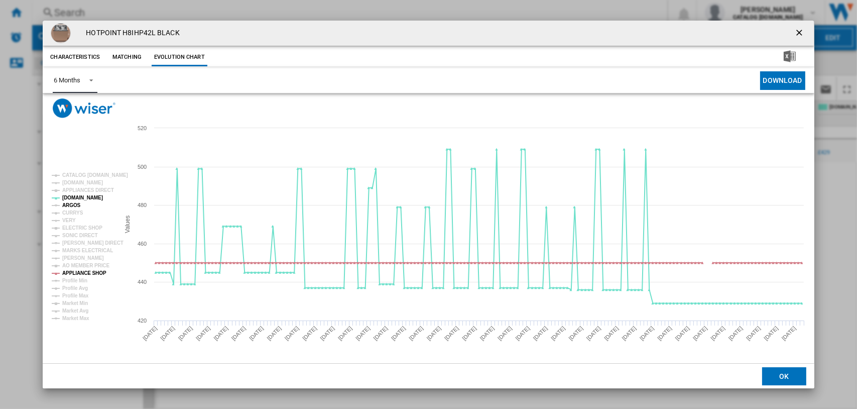
click at [74, 204] on tspan "ARGOS" at bounding box center [71, 205] width 19 height 6
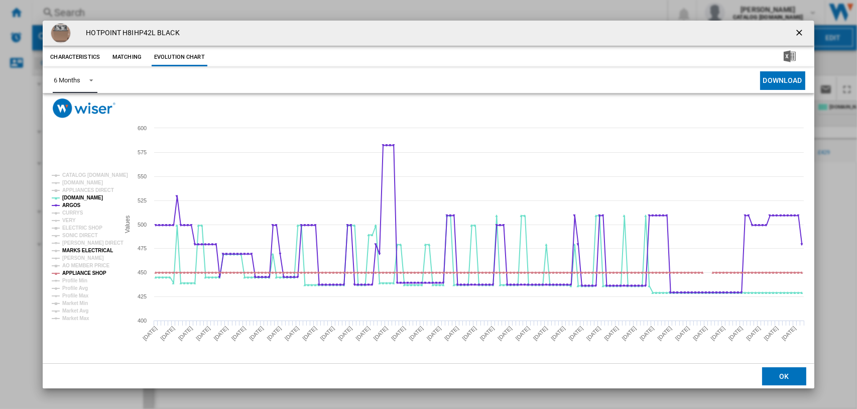
click at [80, 248] on tspan "MARKS ELECTRICAL" at bounding box center [87, 251] width 51 height 6
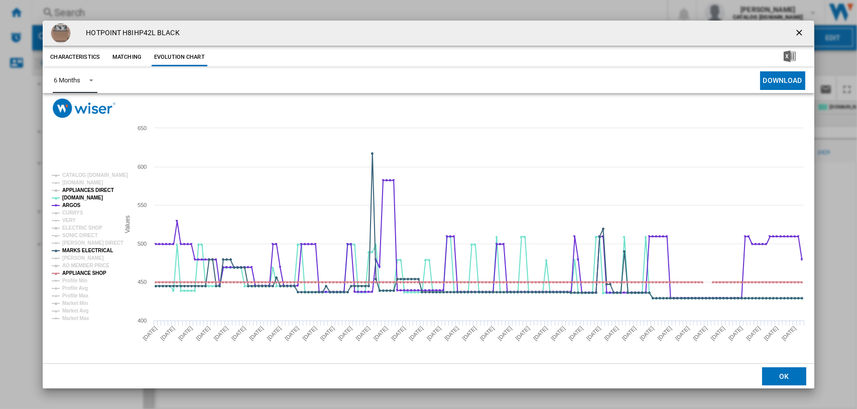
click at [76, 193] on tspan "APPLIANCES DIRECT" at bounding box center [88, 190] width 52 height 6
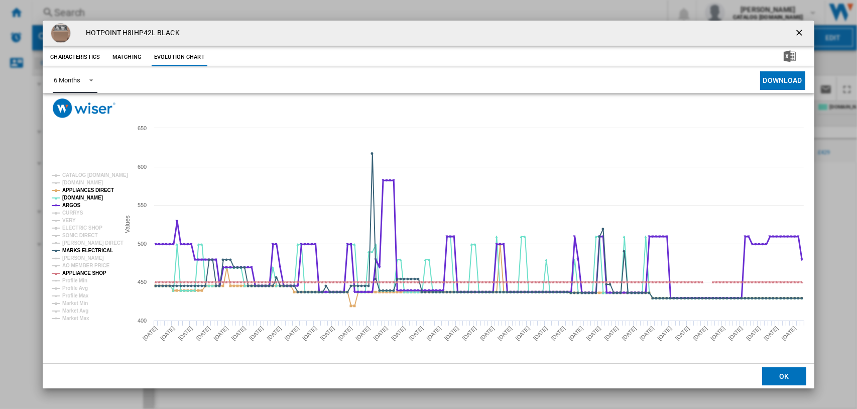
click at [75, 204] on tspan "ARGOS" at bounding box center [71, 205] width 19 height 6
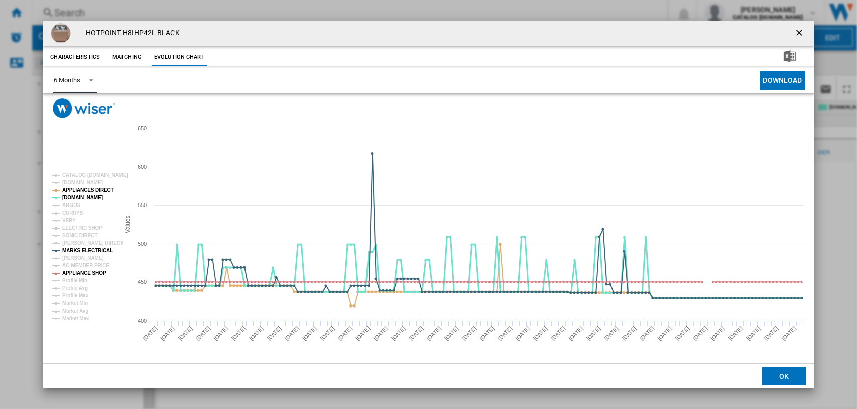
click at [75, 198] on tspan "[DOMAIN_NAME]" at bounding box center [82, 198] width 41 height 6
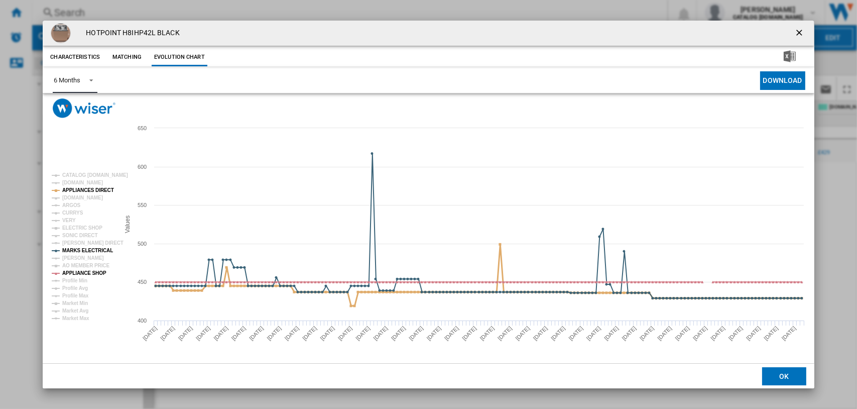
click at [78, 189] on tspan "APPLIANCES DIRECT" at bounding box center [88, 190] width 52 height 6
click at [77, 271] on tspan "APPLIANCE SHOP" at bounding box center [84, 273] width 44 height 6
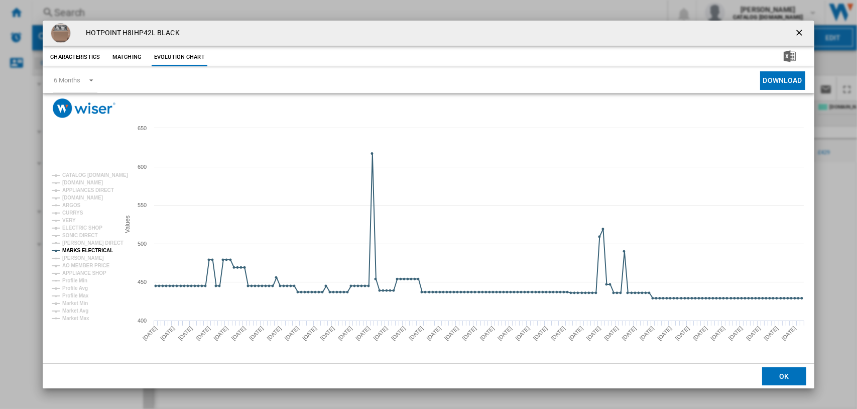
click at [801, 30] on ng-md-icon "getI18NText('BUTTONS.CLOSE_DIALOG')" at bounding box center [800, 34] width 12 height 12
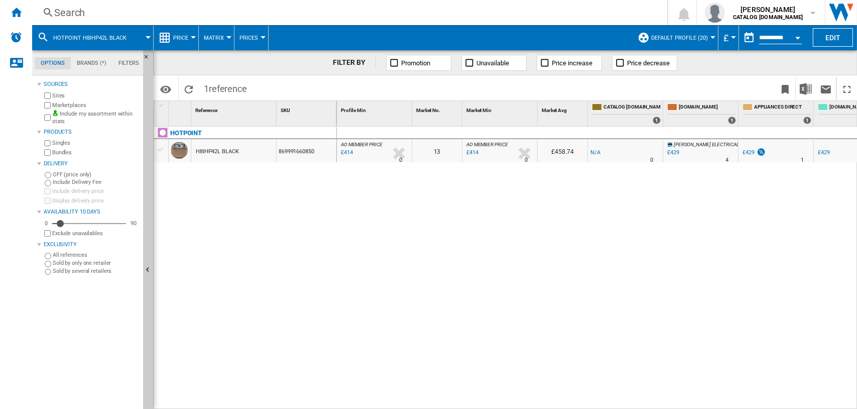
click at [67, 11] on div "Search" at bounding box center [347, 13] width 587 height 14
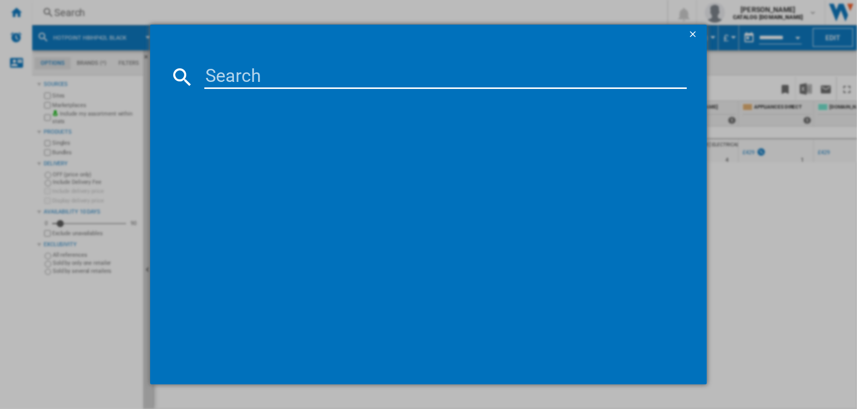
click at [263, 81] on input at bounding box center [445, 77] width 483 height 24
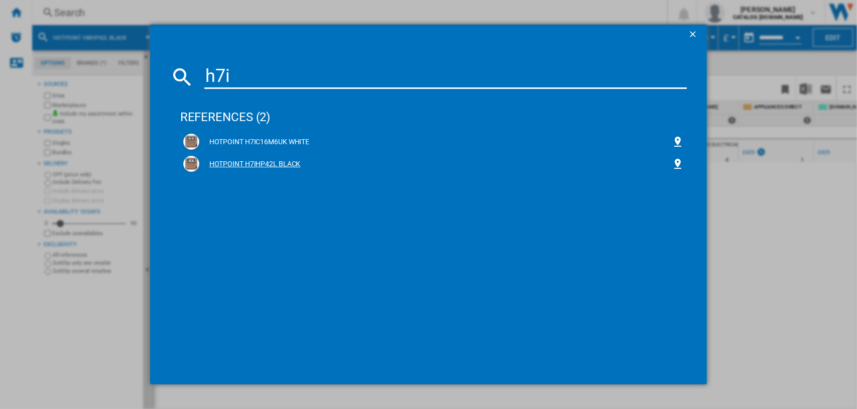
type input "h7i"
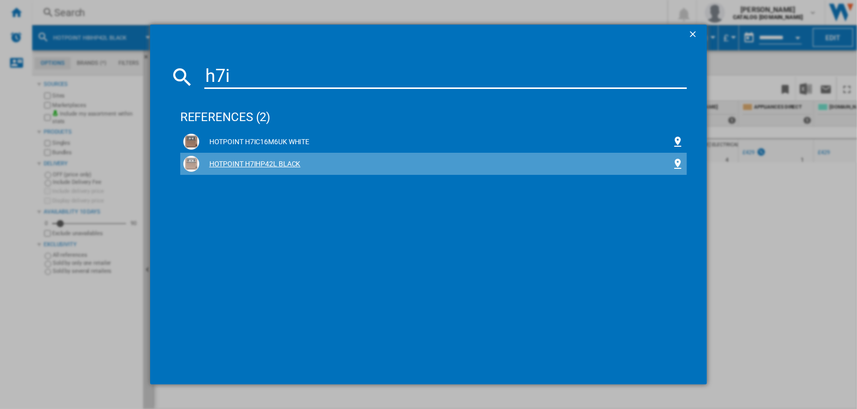
click at [261, 162] on div "HOTPOINT H7IHP42L BLACK" at bounding box center [435, 164] width 473 height 10
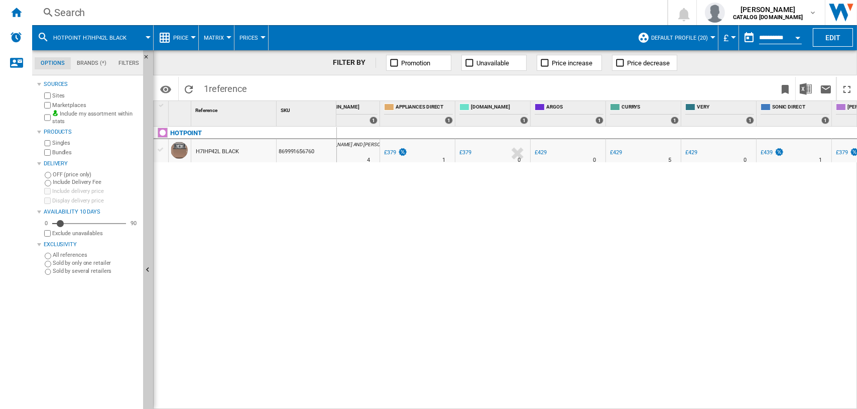
scroll to position [0, 356]
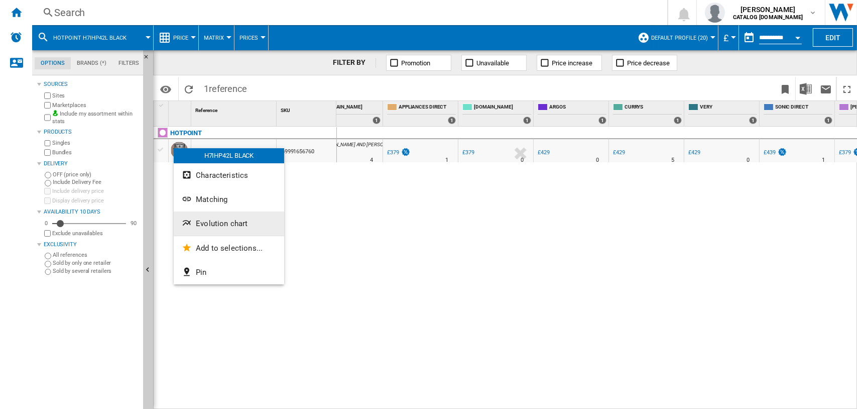
click at [213, 223] on span "Evolution chart" at bounding box center [222, 223] width 52 height 9
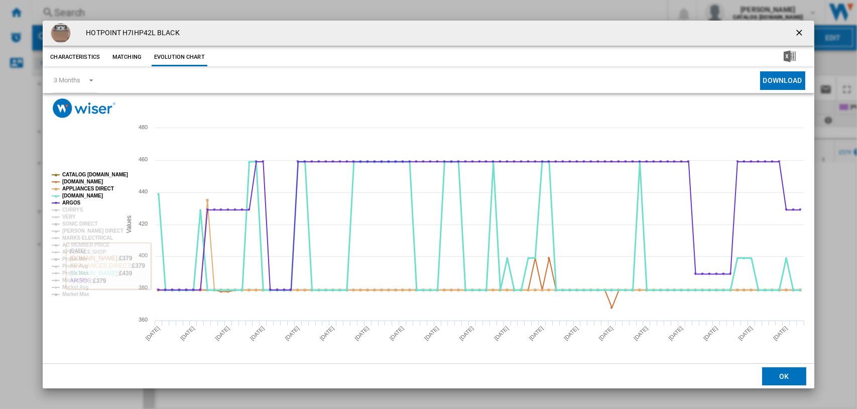
click at [69, 193] on tspan "[DOMAIN_NAME]" at bounding box center [82, 196] width 41 height 6
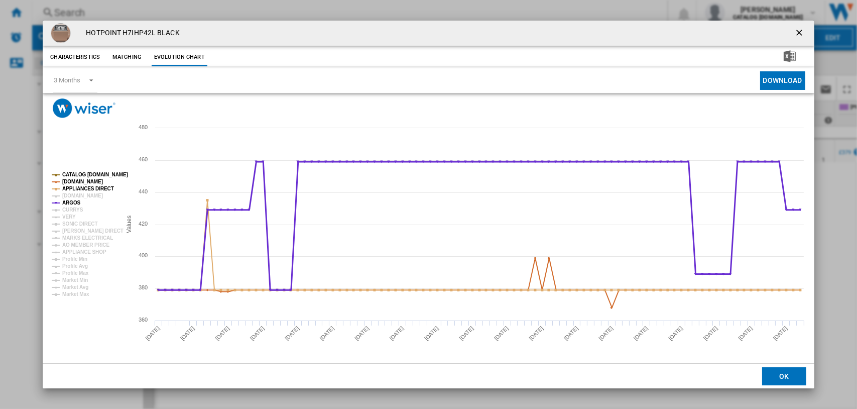
click at [71, 203] on tspan "ARGOS" at bounding box center [71, 203] width 19 height 6
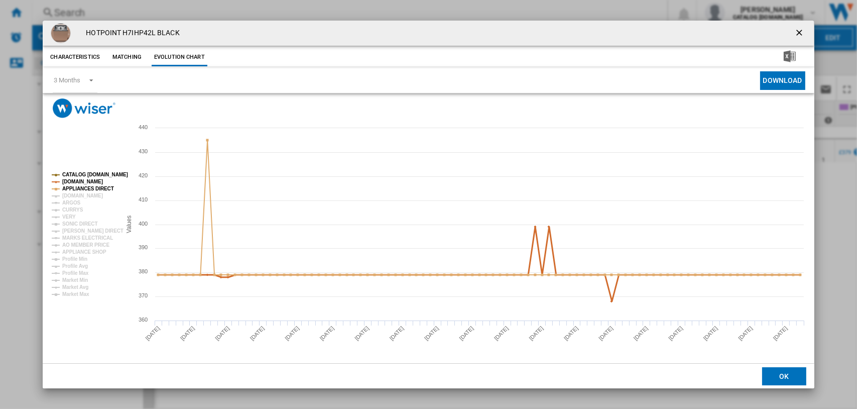
click at [76, 179] on tspan "[DOMAIN_NAME]" at bounding box center [82, 182] width 41 height 6
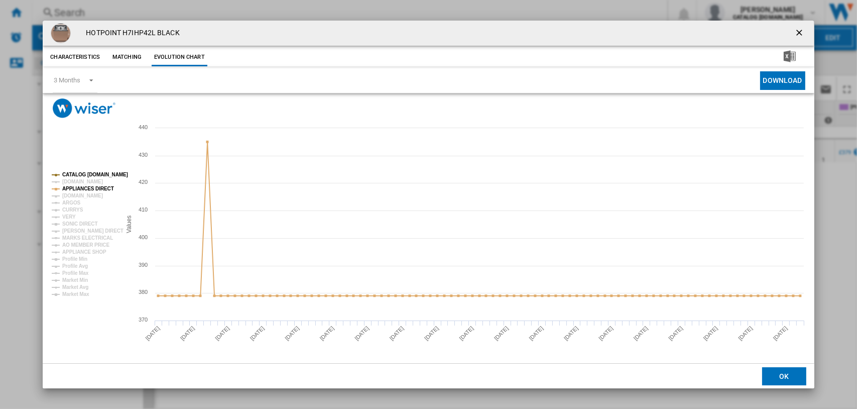
click at [78, 172] on tspan "CATALOG [DOMAIN_NAME]" at bounding box center [95, 175] width 66 height 6
click at [69, 195] on tspan "[DOMAIN_NAME]" at bounding box center [82, 196] width 41 height 6
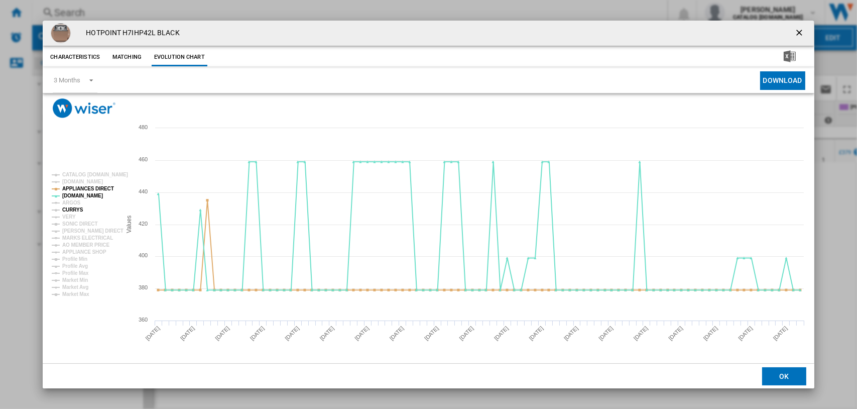
click at [70, 208] on tspan "CURRYS" at bounding box center [72, 210] width 21 height 6
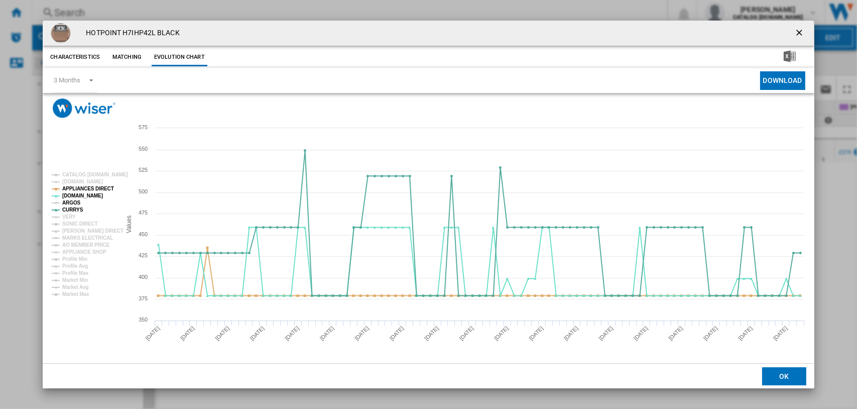
click at [71, 202] on tspan "ARGOS" at bounding box center [71, 203] width 19 height 6
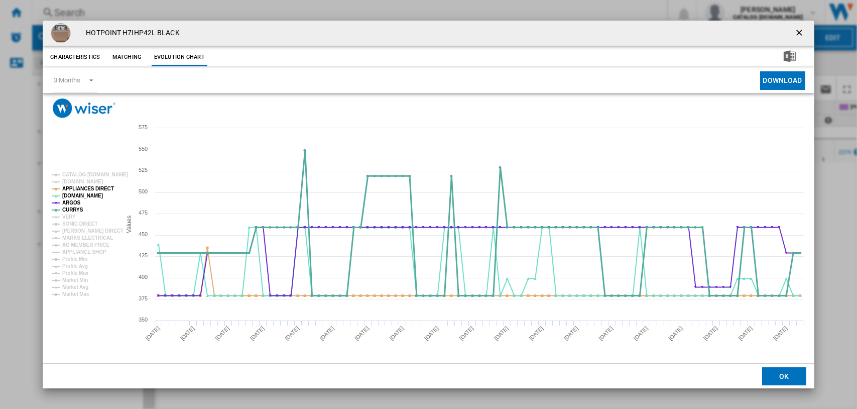
click at [72, 208] on tspan "CURRYS" at bounding box center [72, 210] width 21 height 6
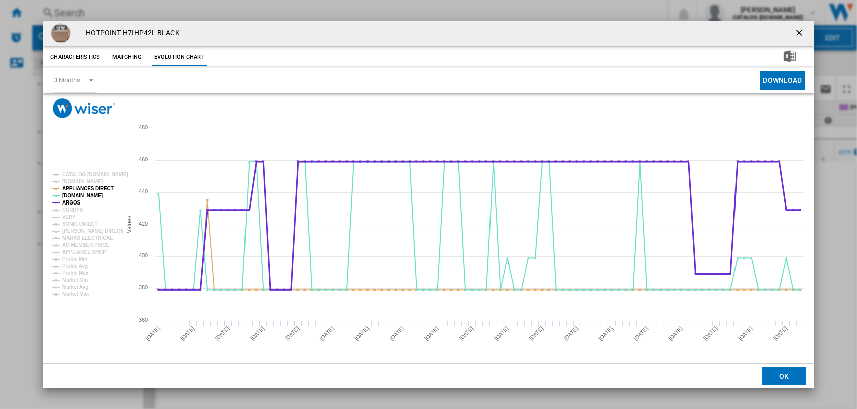
click at [71, 200] on tspan "ARGOS" at bounding box center [71, 203] width 19 height 6
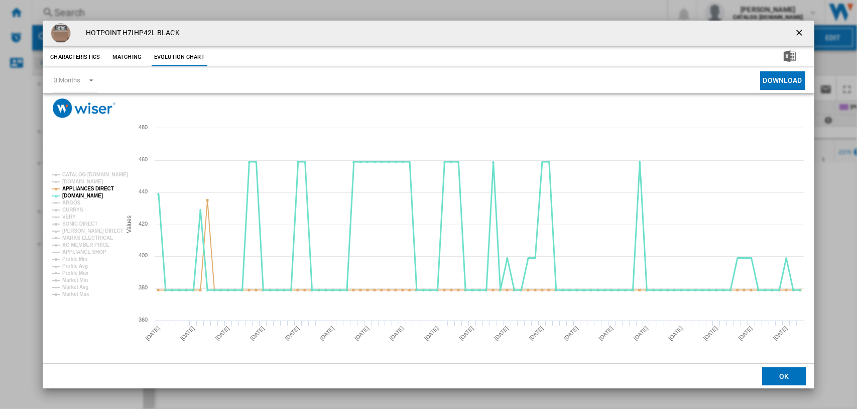
click at [76, 193] on tspan "[DOMAIN_NAME]" at bounding box center [82, 196] width 41 height 6
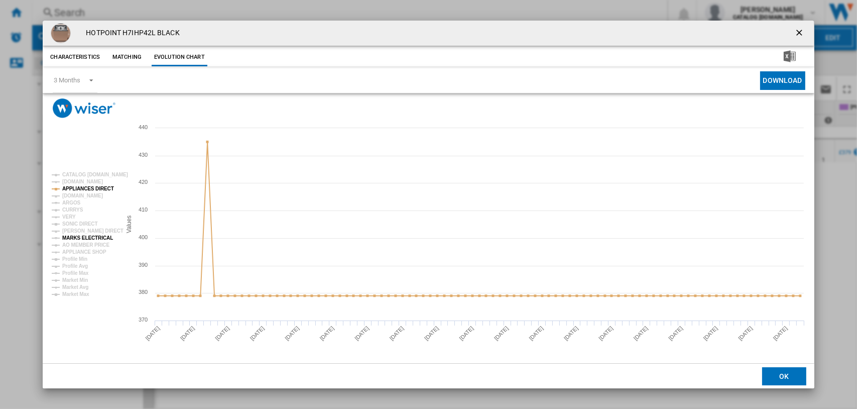
click at [77, 237] on tspan "MARKS ELECTRICAL" at bounding box center [87, 238] width 51 height 6
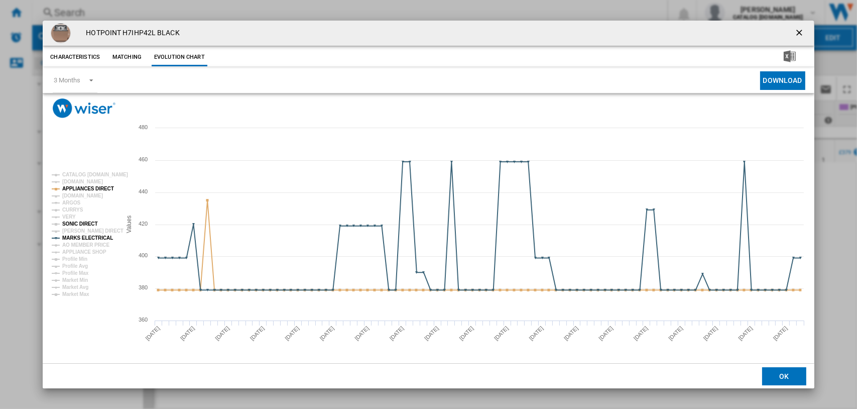
click at [74, 223] on tspan "SONIC DIRECT" at bounding box center [79, 224] width 35 height 6
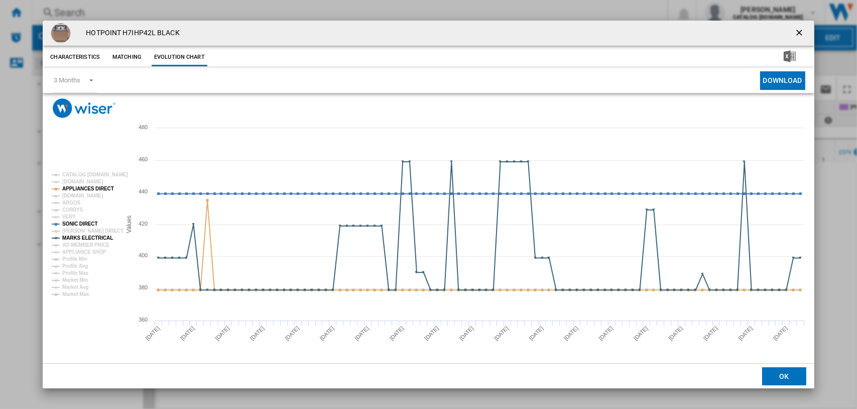
click at [74, 223] on tspan "SONIC DIRECT" at bounding box center [79, 224] width 35 height 6
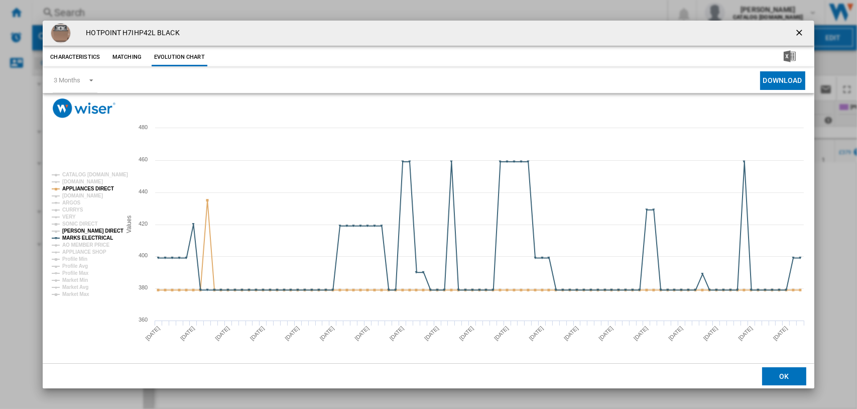
click at [74, 232] on tspan "[PERSON_NAME] DIRECT" at bounding box center [92, 231] width 61 height 6
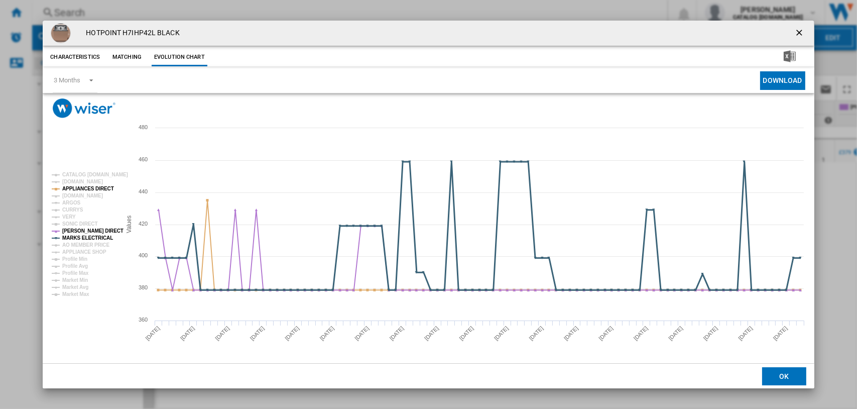
click at [76, 237] on tspan "MARKS ELECTRICAL" at bounding box center [87, 238] width 51 height 6
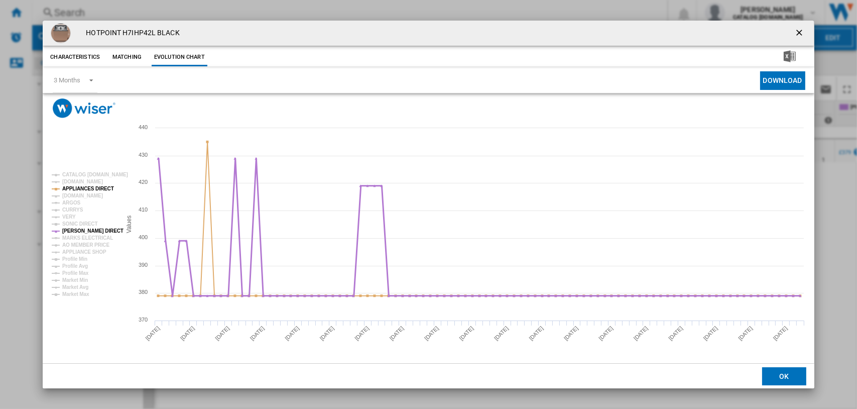
drag, startPoint x: 75, startPoint y: 228, endPoint x: 100, endPoint y: 235, distance: 26.4
click at [75, 228] on tspan "[PERSON_NAME] DIRECT" at bounding box center [92, 231] width 61 height 6
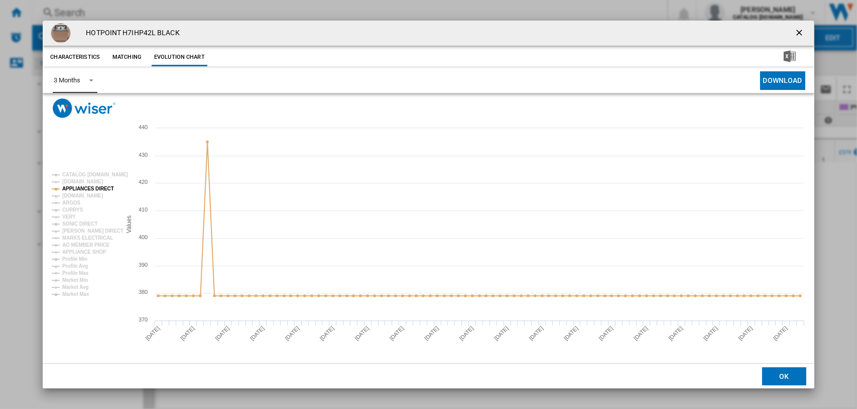
click at [86, 78] on span "Product popup" at bounding box center [88, 79] width 12 height 9
click at [73, 109] on div "6 Months" at bounding box center [67, 104] width 26 height 9
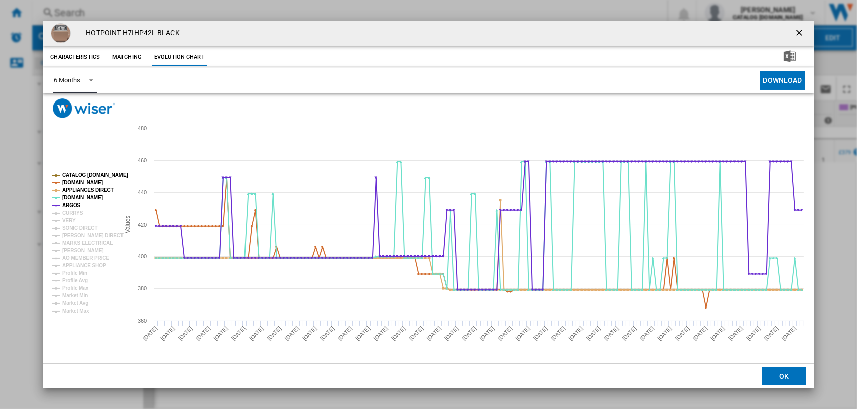
click at [89, 173] on tspan "CATALOG [DOMAIN_NAME]" at bounding box center [95, 175] width 66 height 6
click at [84, 183] on tspan "[DOMAIN_NAME]" at bounding box center [82, 183] width 41 height 6
click at [80, 189] on tspan "APPLIANCES DIRECT" at bounding box center [88, 190] width 52 height 6
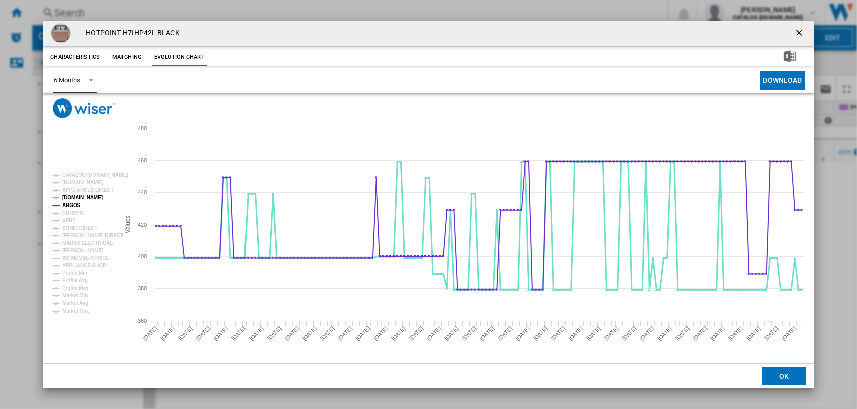
click at [73, 197] on tspan "[DOMAIN_NAME]" at bounding box center [82, 198] width 41 height 6
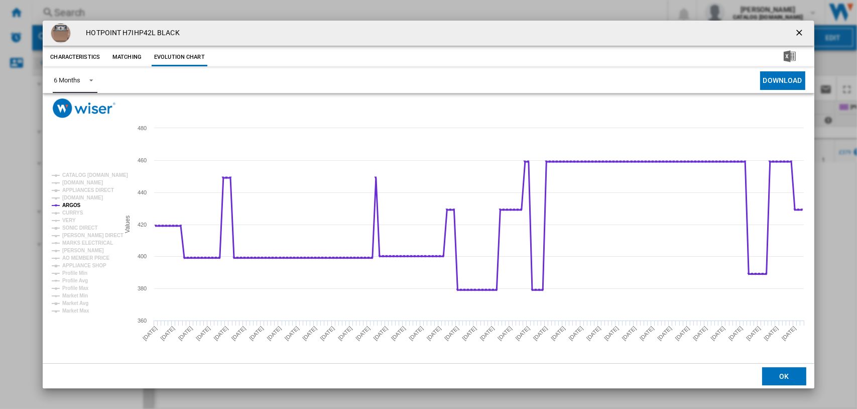
click at [71, 202] on tspan "ARGOS" at bounding box center [71, 205] width 19 height 6
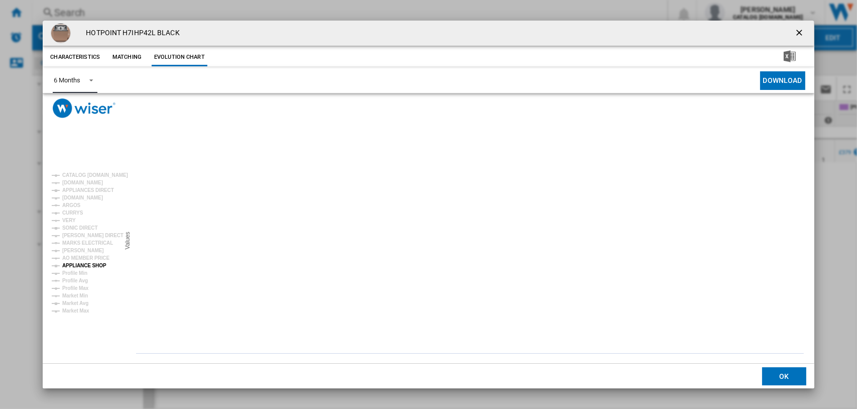
click at [75, 263] on tspan "APPLIANCE SHOP" at bounding box center [84, 266] width 44 height 6
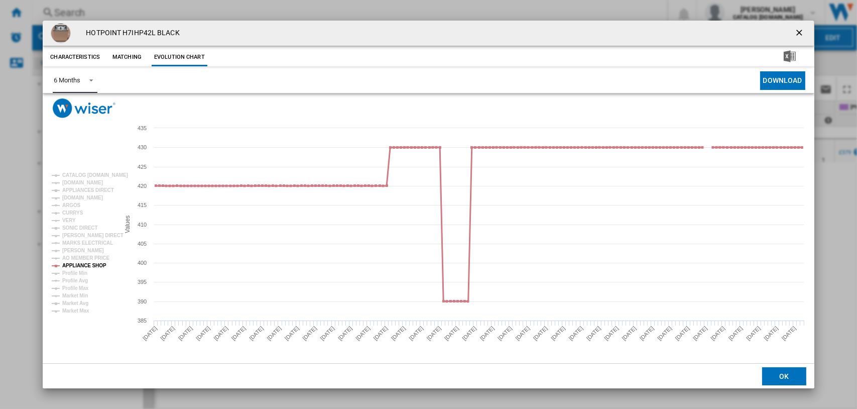
click at [81, 264] on tspan "APPLIANCE SHOP" at bounding box center [84, 266] width 44 height 6
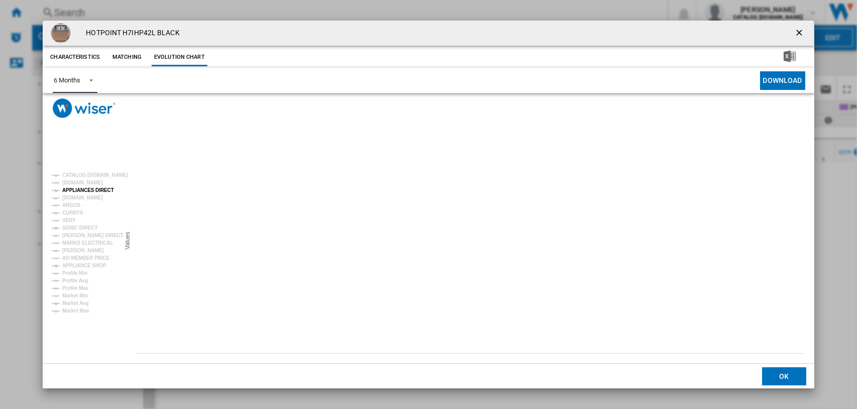
click at [81, 192] on tspan "APPLIANCES DIRECT" at bounding box center [88, 190] width 52 height 6
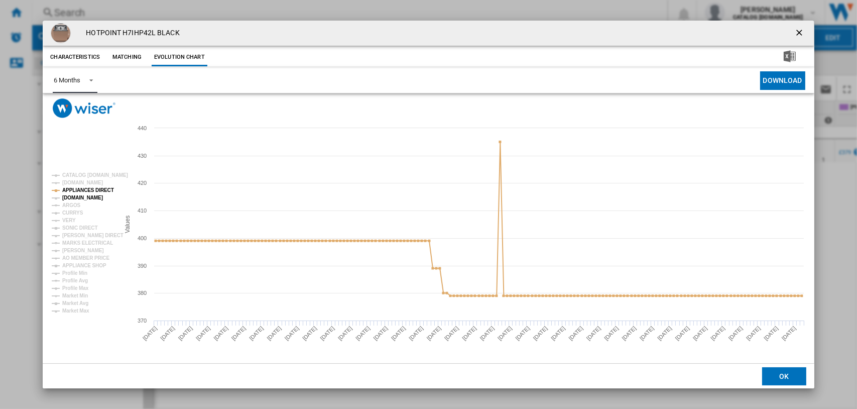
click at [78, 195] on tspan "[DOMAIN_NAME]" at bounding box center [82, 198] width 41 height 6
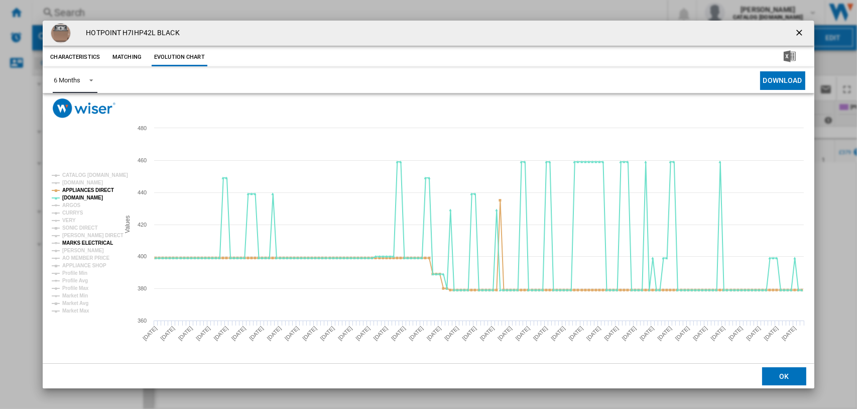
click at [80, 243] on tspan "MARKS ELECTRICAL" at bounding box center [87, 243] width 51 height 6
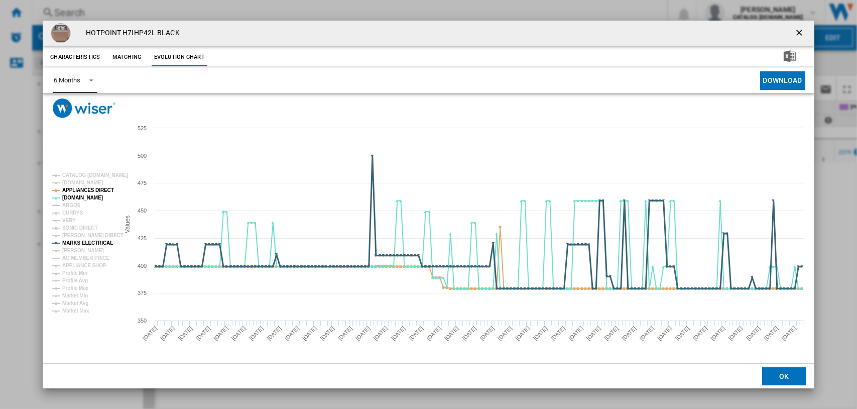
click at [87, 242] on tspan "MARKS ELECTRICAL" at bounding box center [87, 243] width 51 height 6
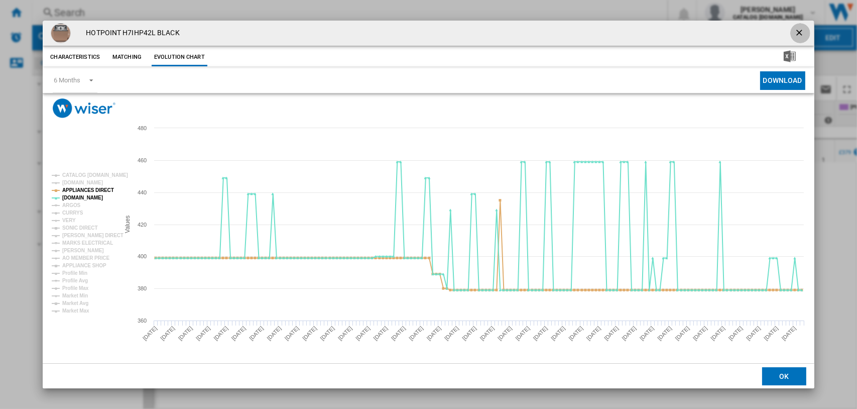
click at [801, 31] on ng-md-icon "getI18NText('BUTTONS.CLOSE_DIALOG')" at bounding box center [800, 34] width 12 height 12
